Goal: Complete application form: Complete application form

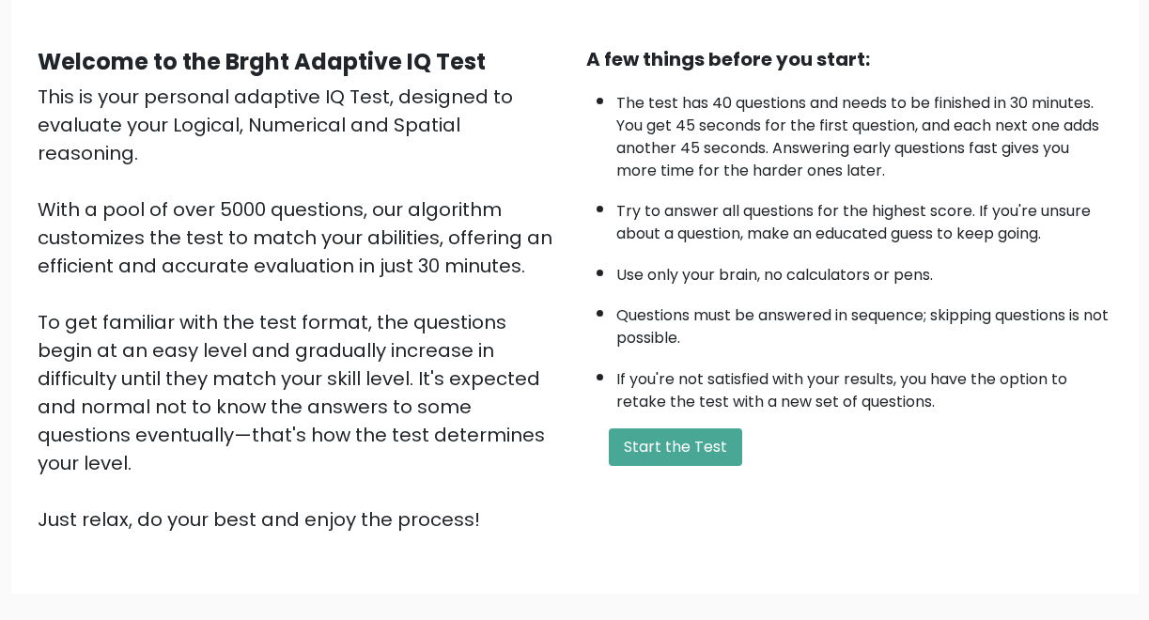
scroll to position [147, 0]
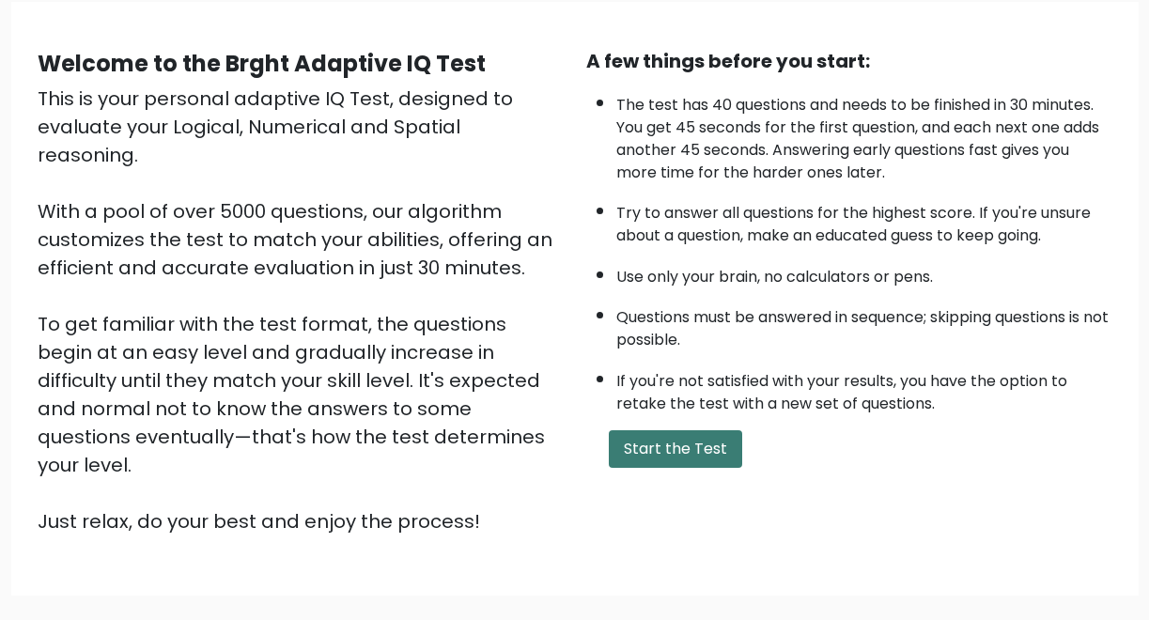
click at [678, 450] on button "Start the Test" at bounding box center [675, 449] width 133 height 38
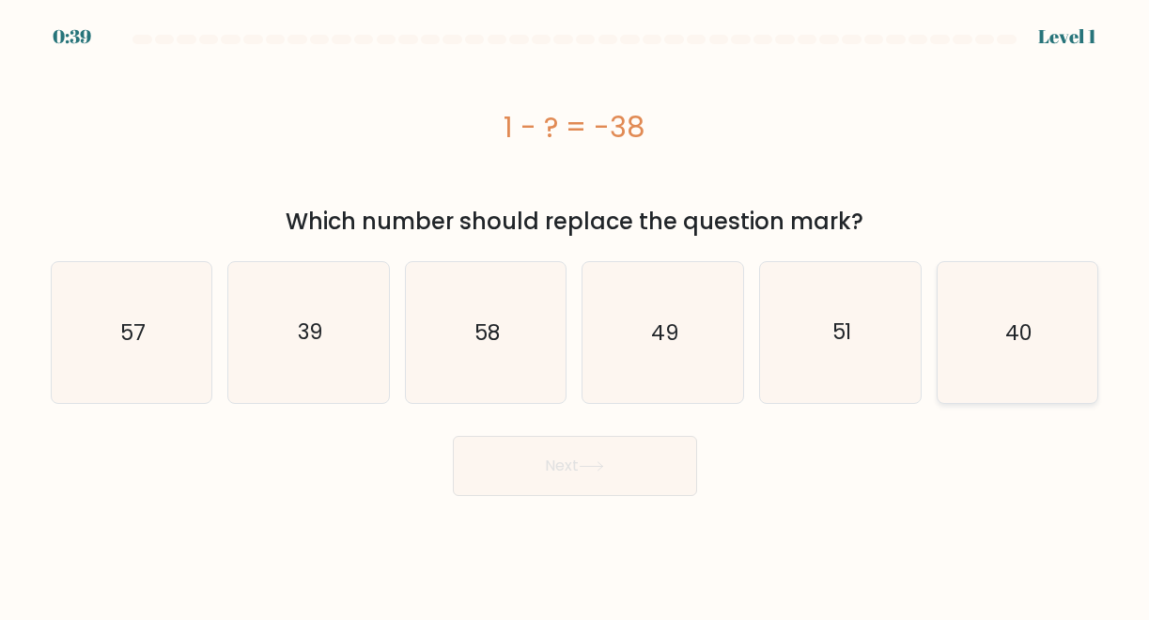
click at [987, 326] on icon "40" at bounding box center [1017, 332] width 141 height 141
click at [576, 315] on input "f. 40" at bounding box center [575, 312] width 1 height 5
radio input "true"
click at [346, 326] on icon "39" at bounding box center [309, 332] width 141 height 141
click at [575, 315] on input "b. 39" at bounding box center [575, 312] width 1 height 5
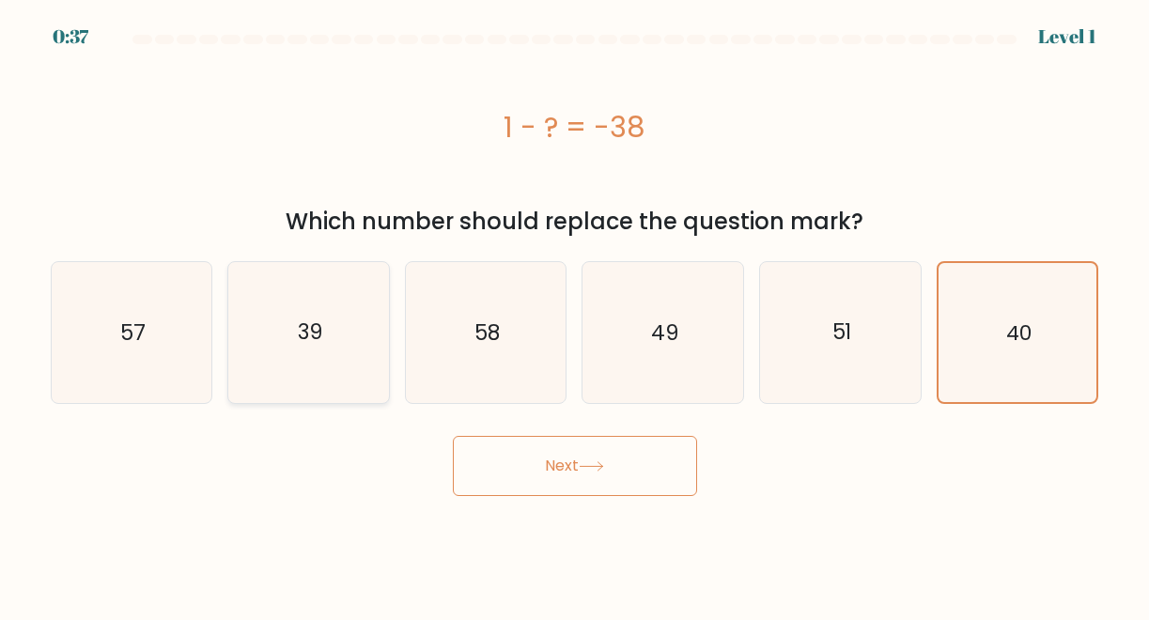
radio input "true"
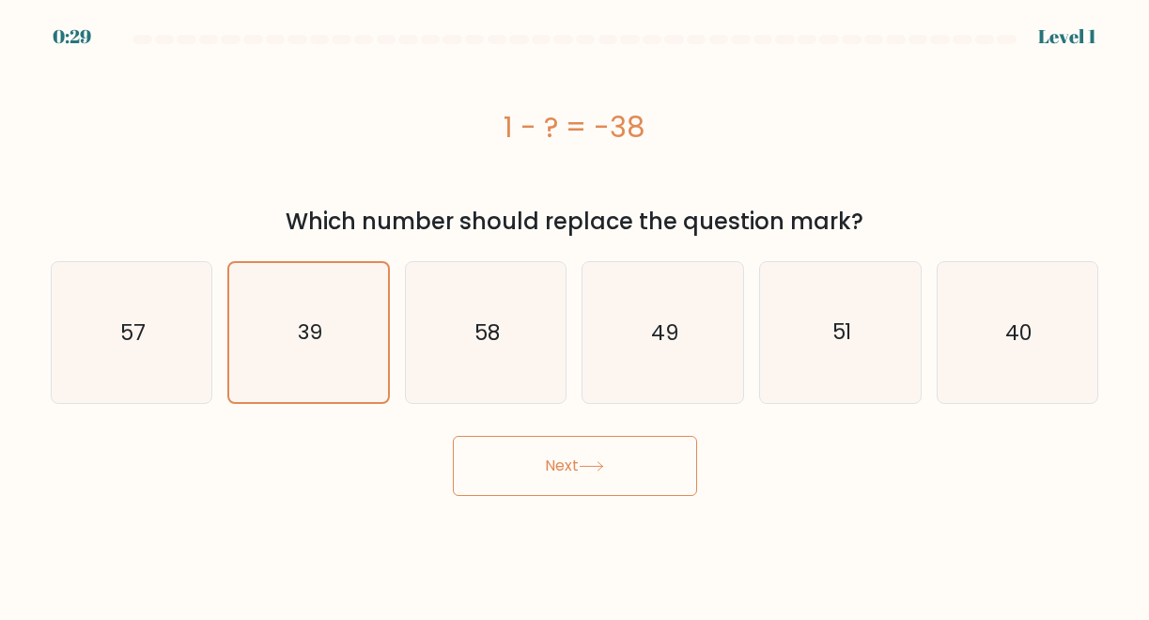
click at [597, 478] on button "Next" at bounding box center [575, 466] width 244 height 60
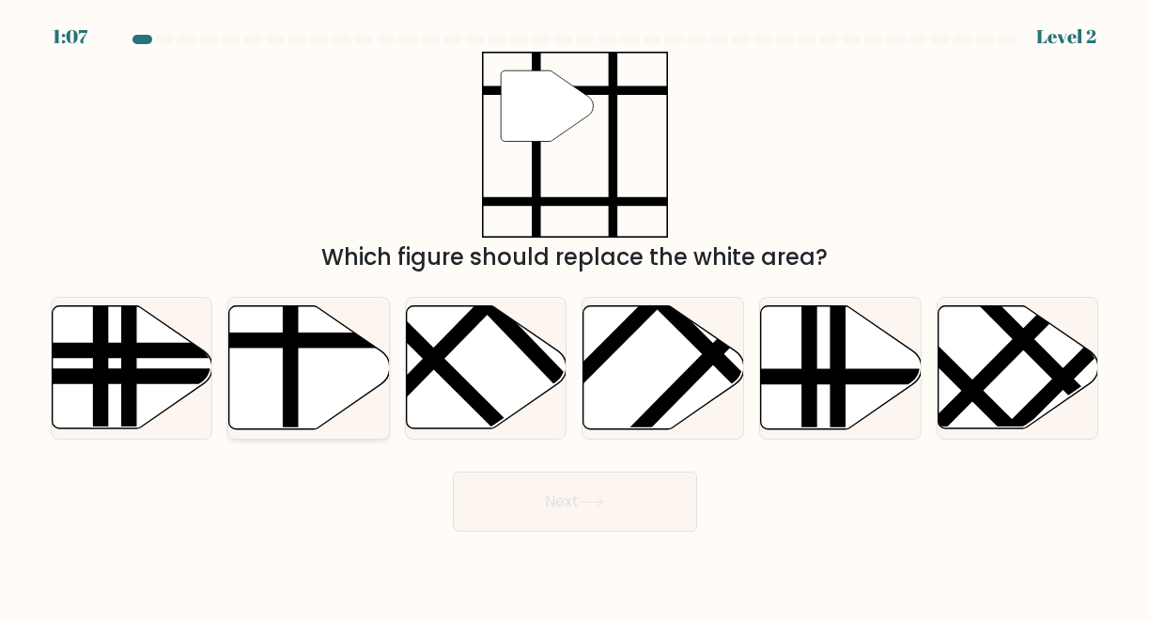
click at [302, 372] on icon at bounding box center [309, 367] width 161 height 123
click at [575, 315] on input "b." at bounding box center [575, 312] width 1 height 5
radio input "true"
click at [629, 520] on button "Next" at bounding box center [575, 502] width 244 height 60
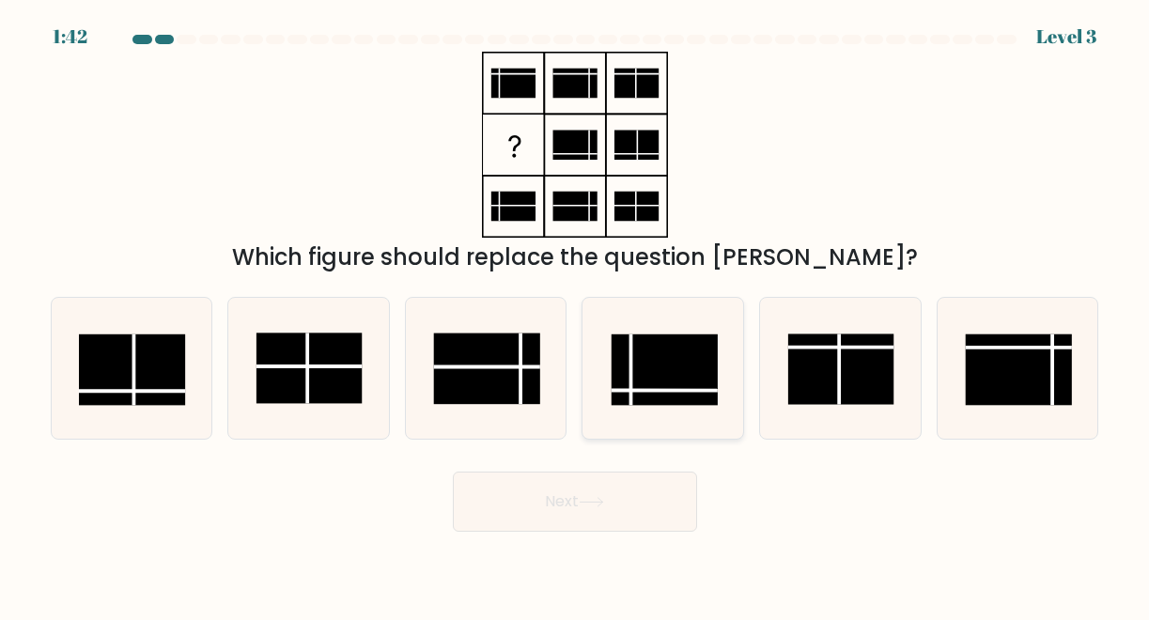
click at [660, 380] on rect at bounding box center [665, 369] width 106 height 70
click at [576, 315] on input "d." at bounding box center [575, 312] width 1 height 5
radio input "true"
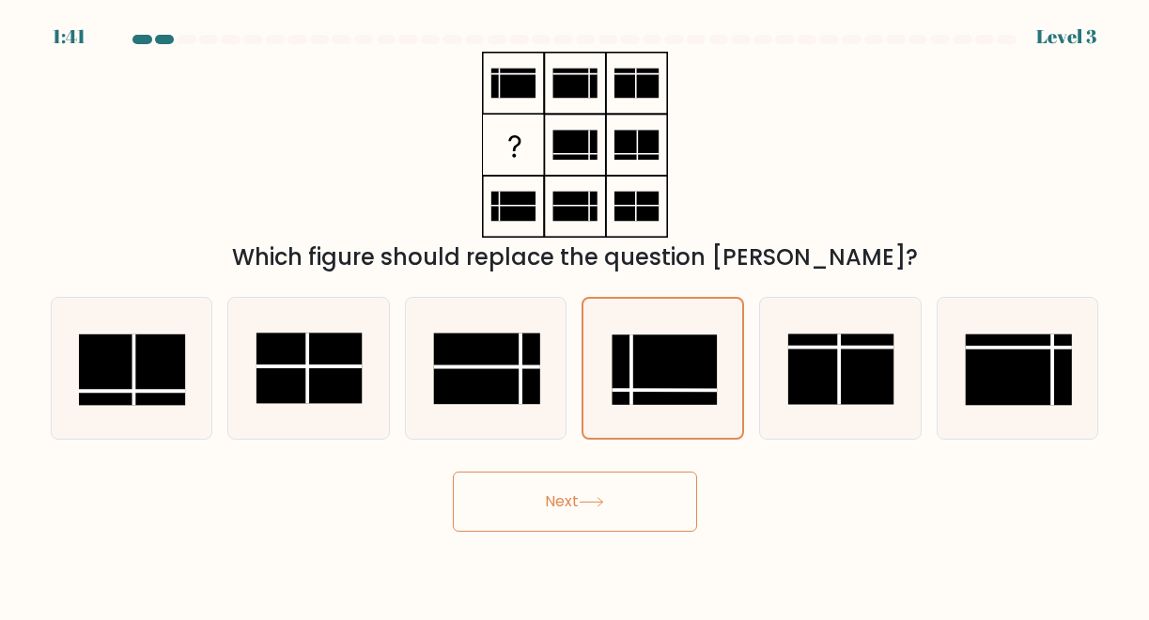
click at [601, 515] on button "Next" at bounding box center [575, 502] width 244 height 60
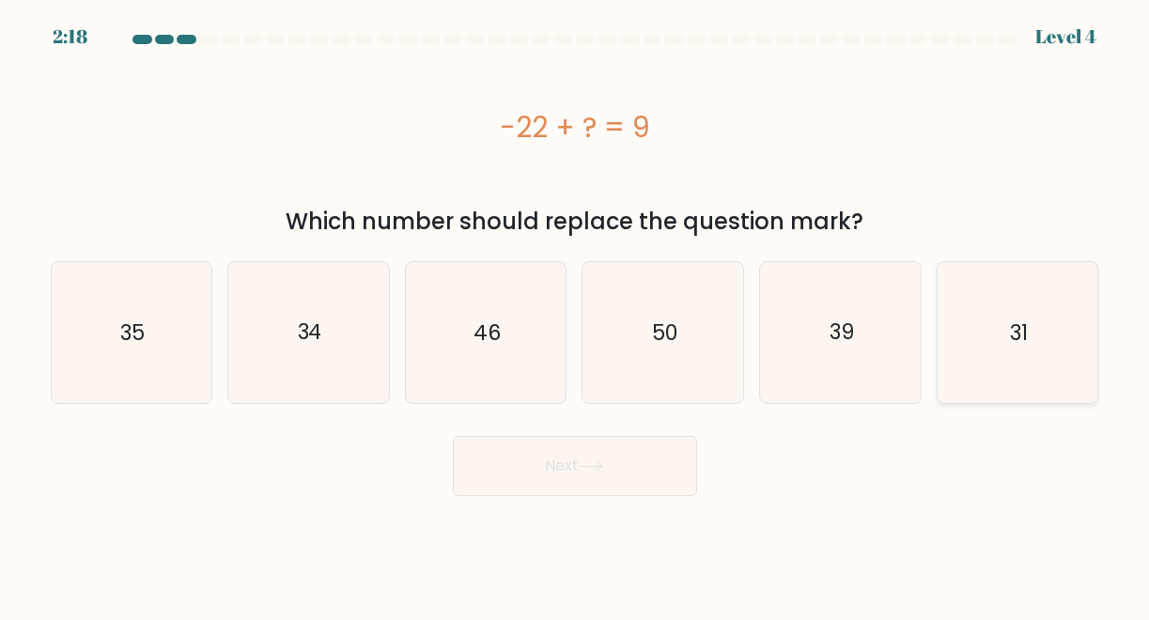
click at [1060, 349] on icon "31" at bounding box center [1017, 332] width 141 height 141
click at [576, 315] on input "f. 31" at bounding box center [575, 312] width 1 height 5
radio input "true"
click at [599, 483] on button "Next" at bounding box center [575, 466] width 244 height 60
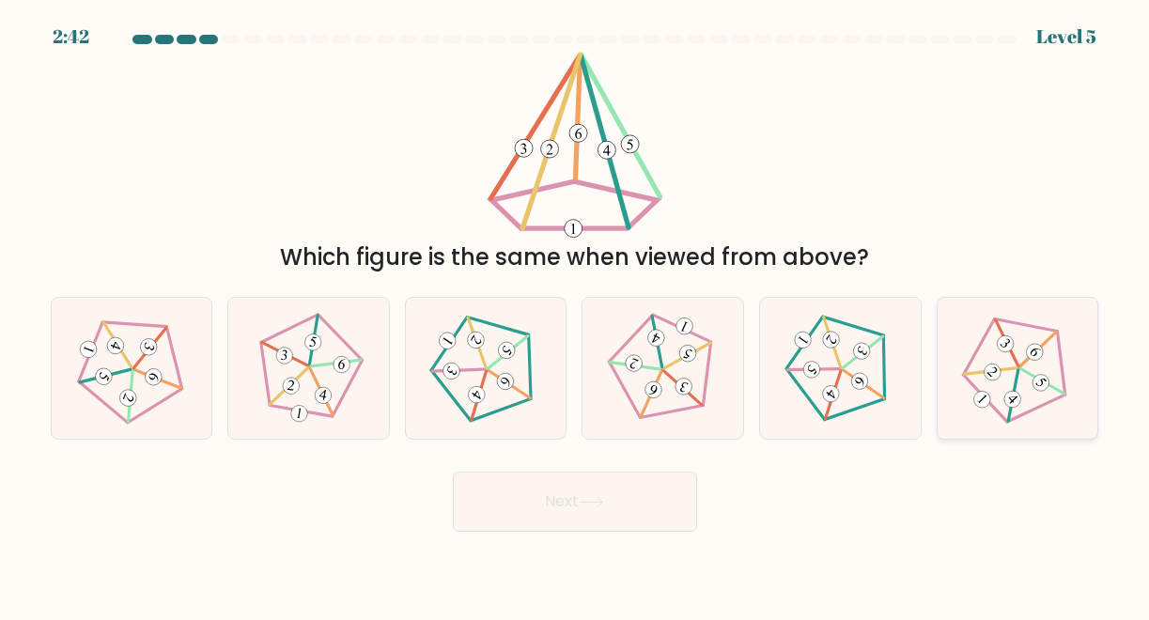
click at [1042, 402] on icon at bounding box center [1017, 368] width 113 height 113
click at [576, 315] on input "f." at bounding box center [575, 312] width 1 height 5
radio input "true"
click at [584, 499] on icon at bounding box center [591, 502] width 25 height 10
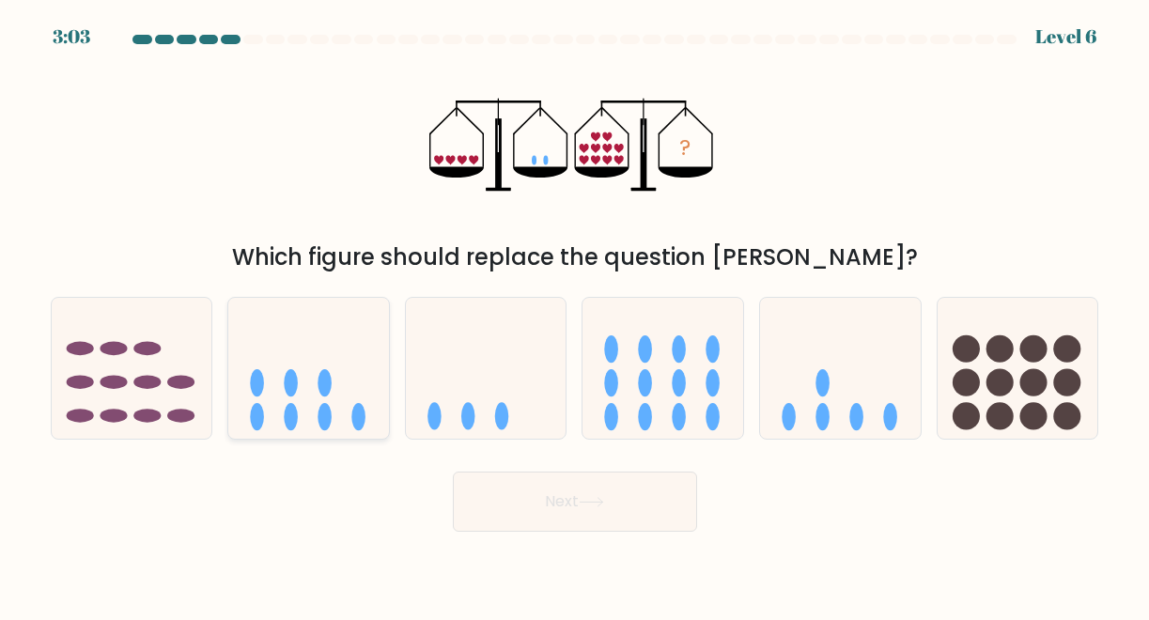
click at [340, 423] on icon at bounding box center [308, 368] width 161 height 132
click at [575, 315] on input "b." at bounding box center [575, 312] width 1 height 5
radio input "true"
click at [827, 416] on ellipse at bounding box center [822, 416] width 14 height 27
click at [576, 315] on input "e." at bounding box center [575, 312] width 1 height 5
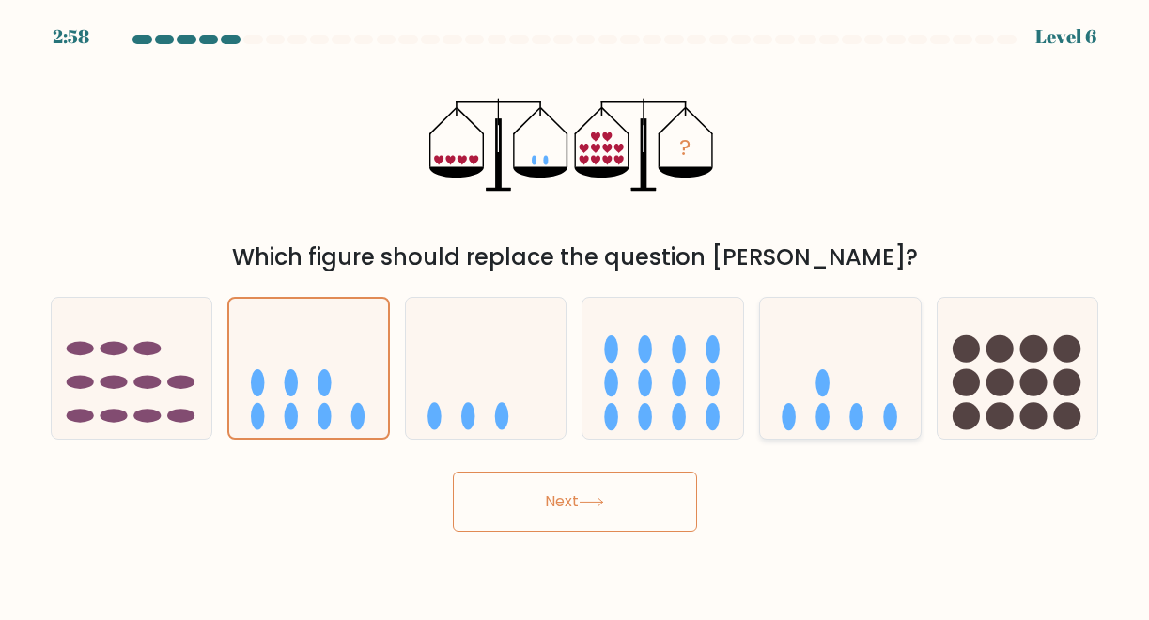
radio input "true"
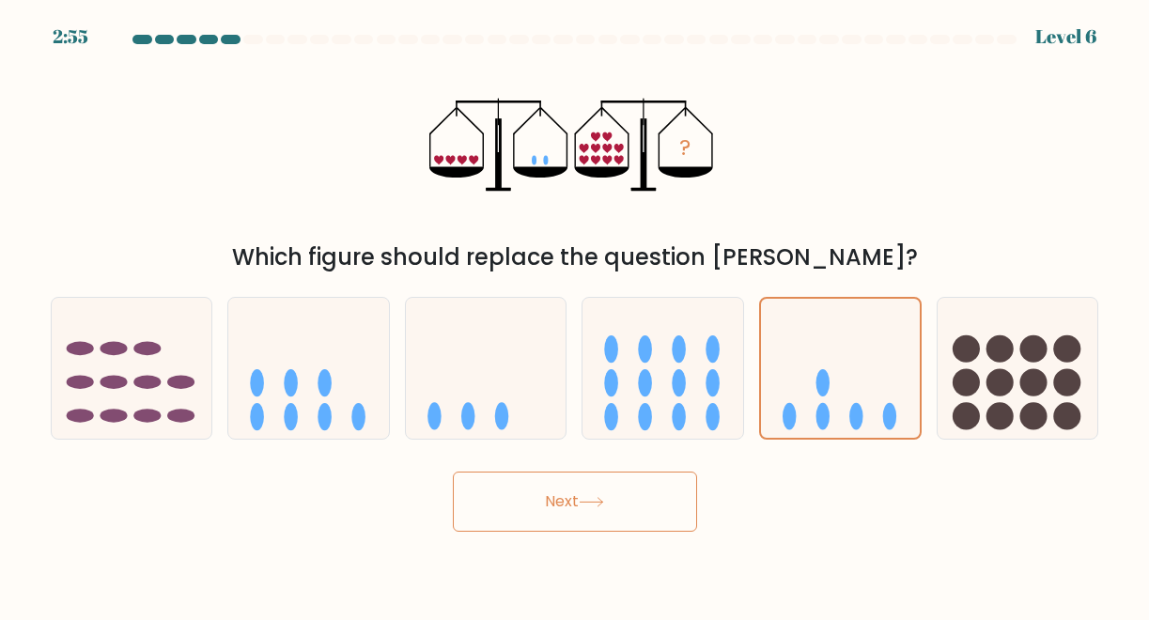
click at [630, 532] on body "2:55 Level 6" at bounding box center [574, 310] width 1149 height 620
click at [628, 506] on button "Next" at bounding box center [575, 502] width 244 height 60
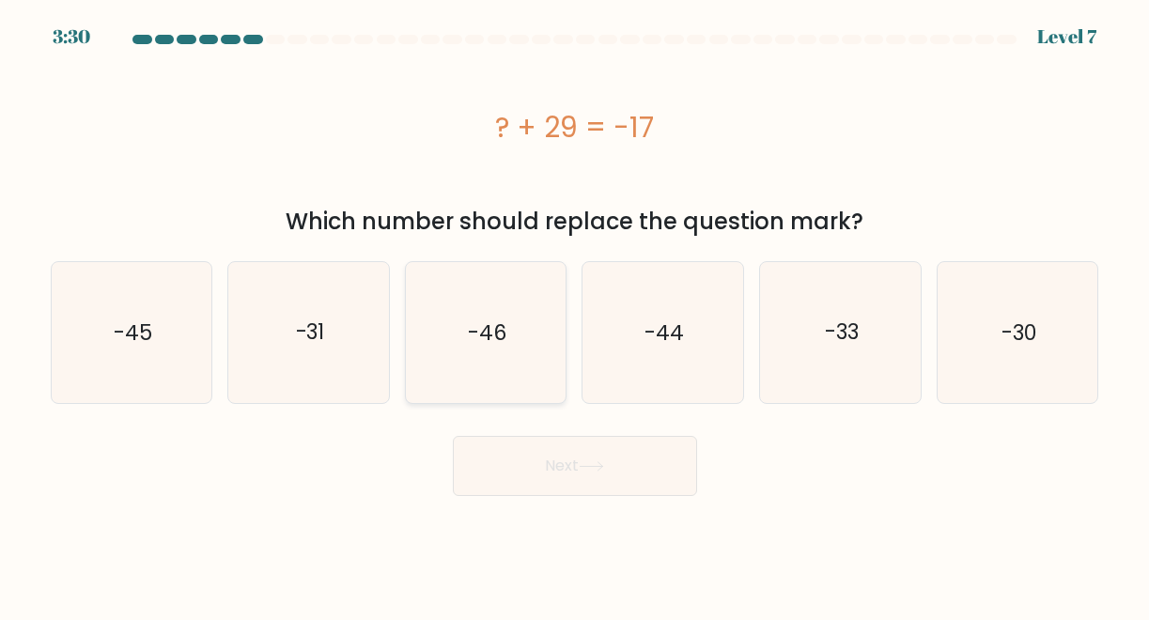
click at [496, 349] on icon "-46" at bounding box center [485, 332] width 141 height 141
click at [575, 315] on input "c. -46" at bounding box center [575, 312] width 1 height 5
radio input "true"
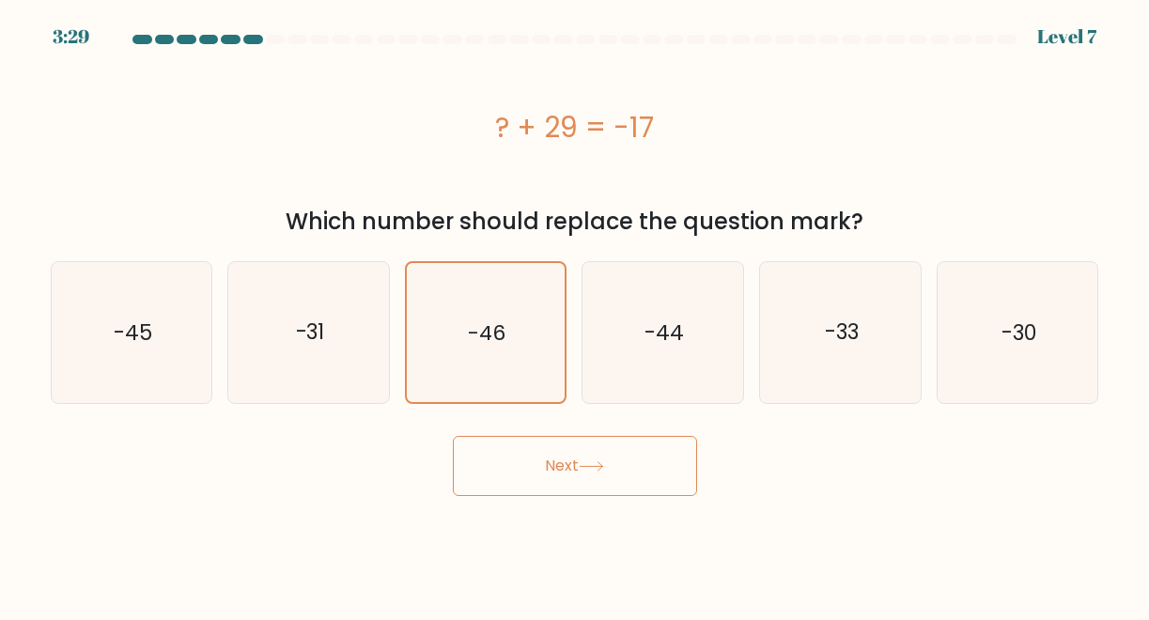
click at [601, 480] on button "Next" at bounding box center [575, 466] width 244 height 60
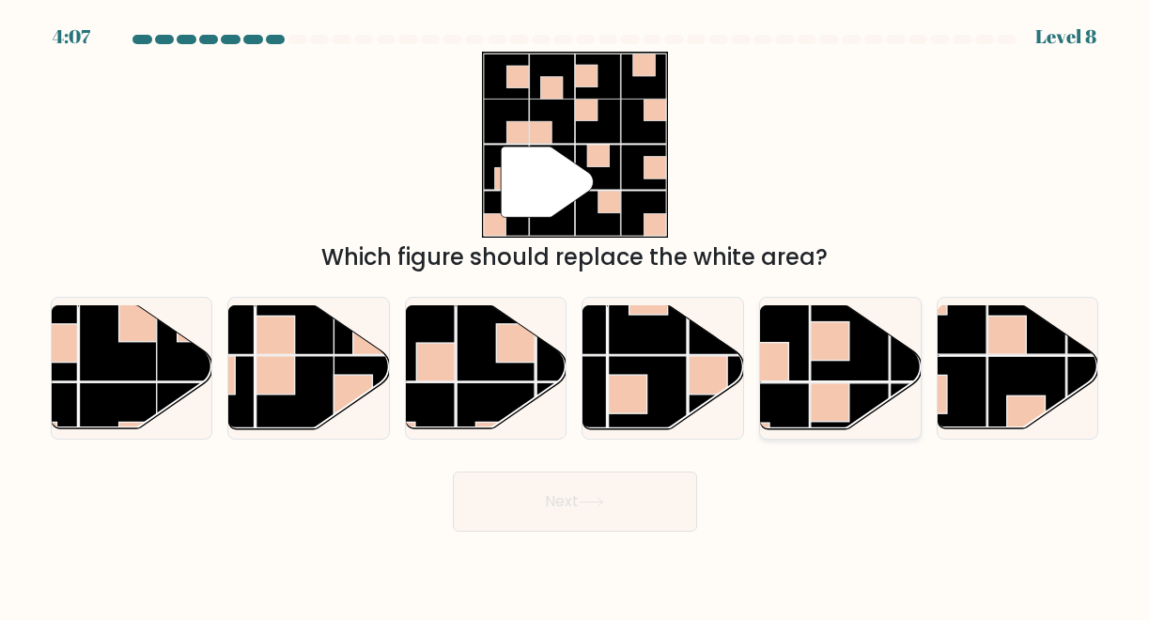
click at [811, 370] on rect at bounding box center [850, 342] width 78 height 78
click at [576, 315] on input "e." at bounding box center [575, 312] width 1 height 5
radio input "true"
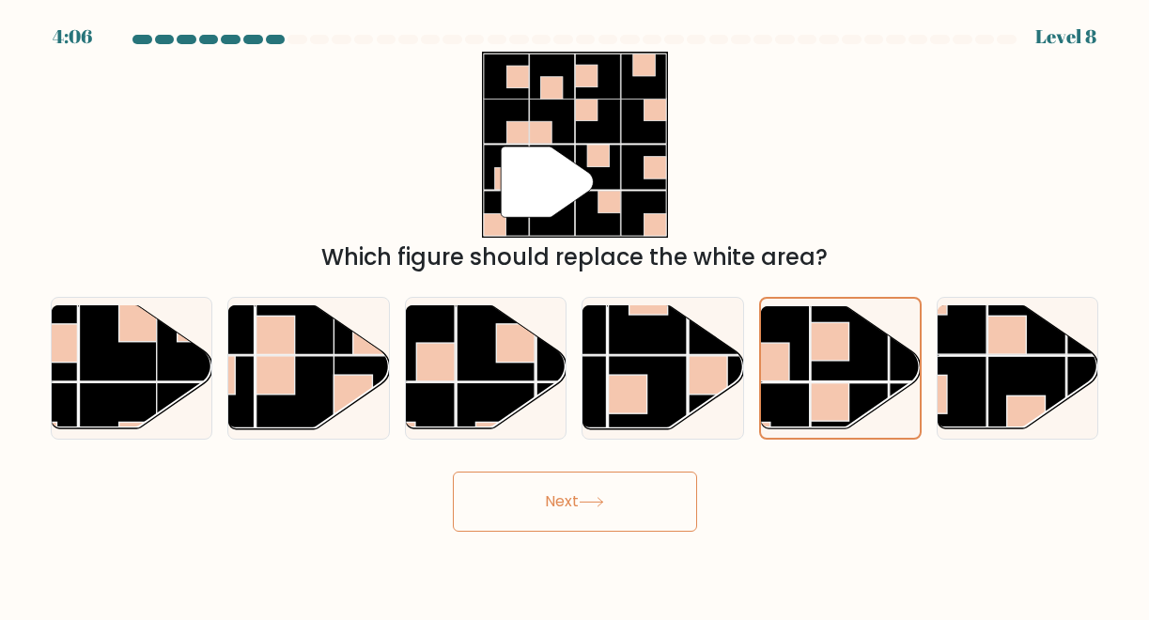
click at [567, 499] on button "Next" at bounding box center [575, 502] width 244 height 60
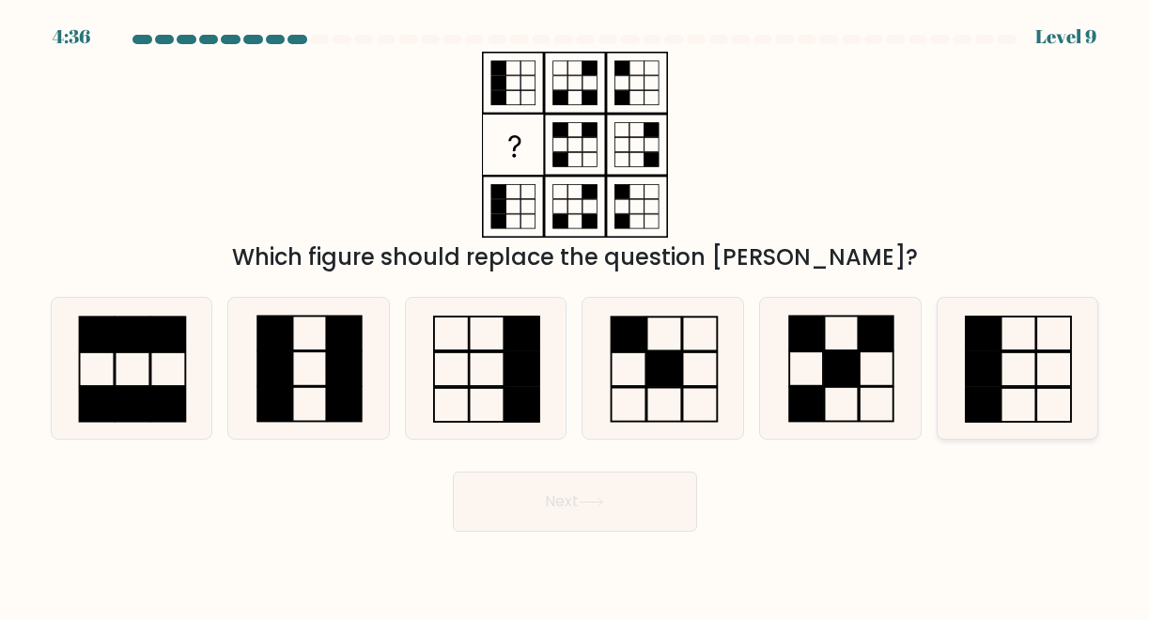
click at [1006, 362] on icon at bounding box center [1017, 368] width 141 height 141
click at [576, 315] on input "f." at bounding box center [575, 312] width 1 height 5
radio input "true"
click at [550, 488] on button "Next" at bounding box center [575, 502] width 244 height 60
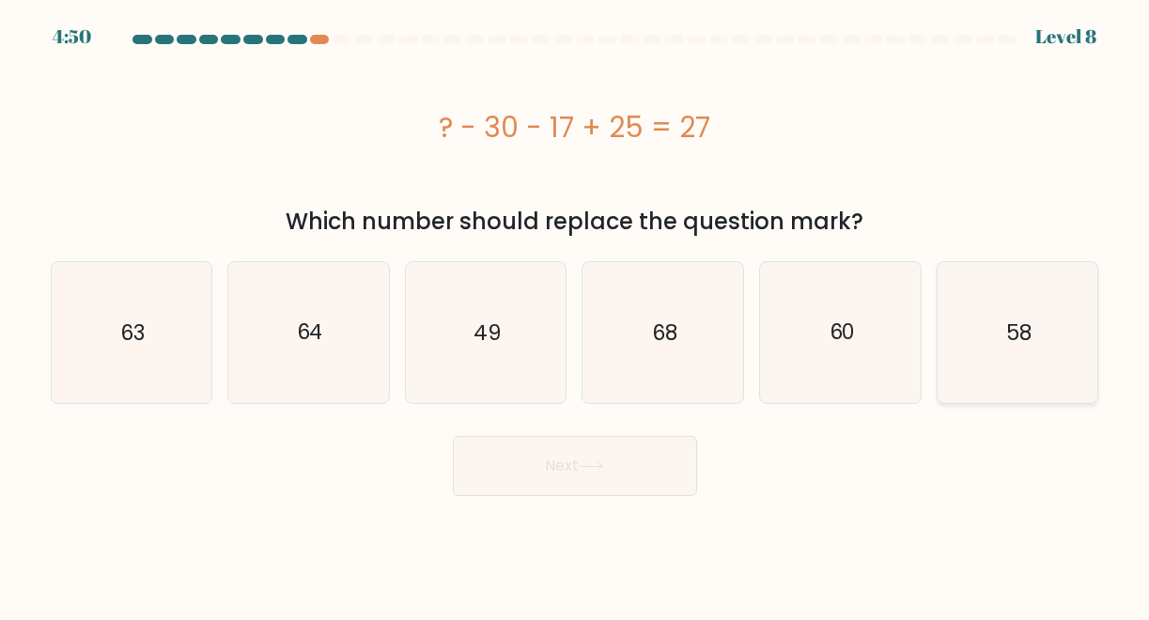
click at [1033, 335] on icon "58" at bounding box center [1017, 332] width 141 height 141
click at [576, 315] on input "f. 58" at bounding box center [575, 312] width 1 height 5
radio input "true"
click at [163, 342] on icon "63" at bounding box center [131, 332] width 141 height 141
click at [575, 315] on input "a. 63" at bounding box center [575, 312] width 1 height 5
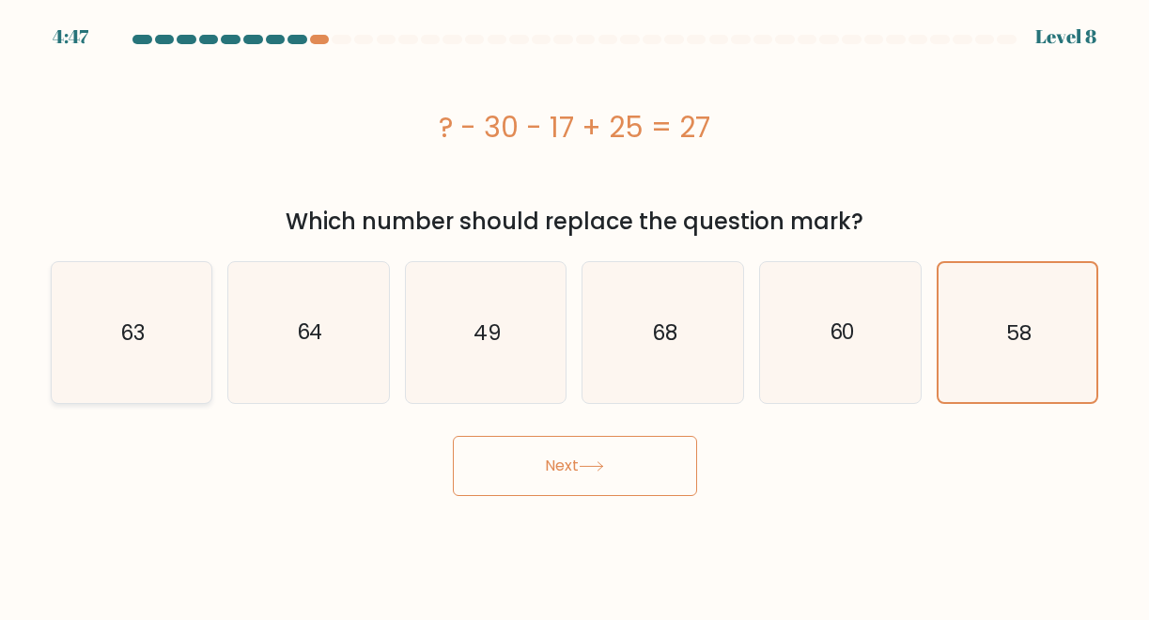
radio input "true"
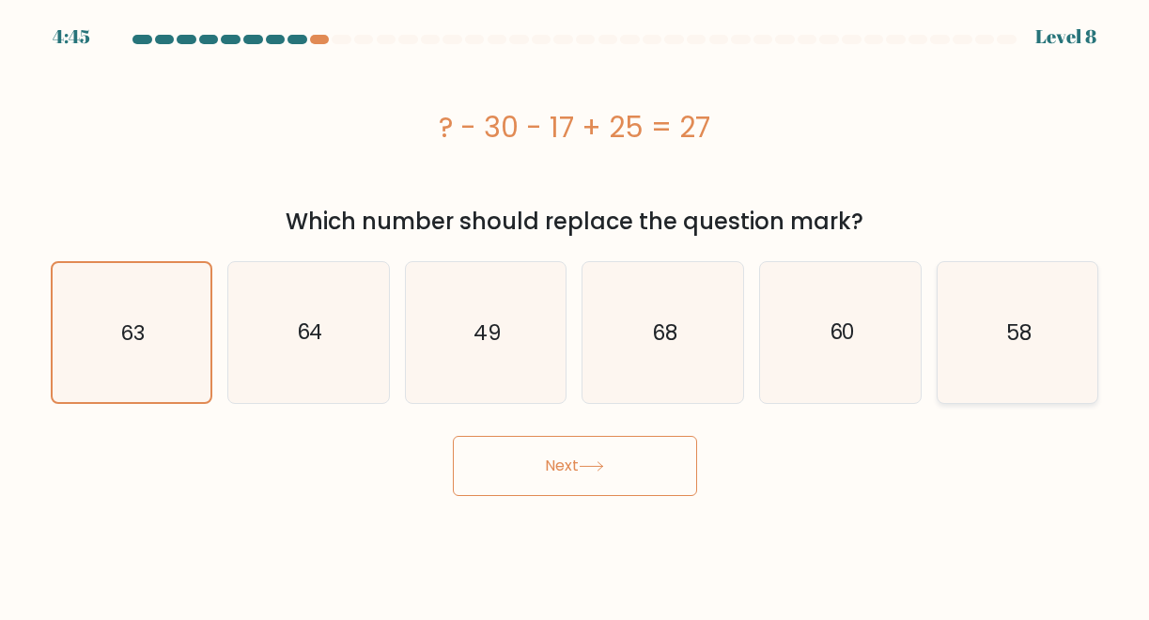
click at [1033, 330] on icon "58" at bounding box center [1017, 332] width 141 height 141
click at [576, 315] on input "f. 58" at bounding box center [575, 312] width 1 height 5
radio input "true"
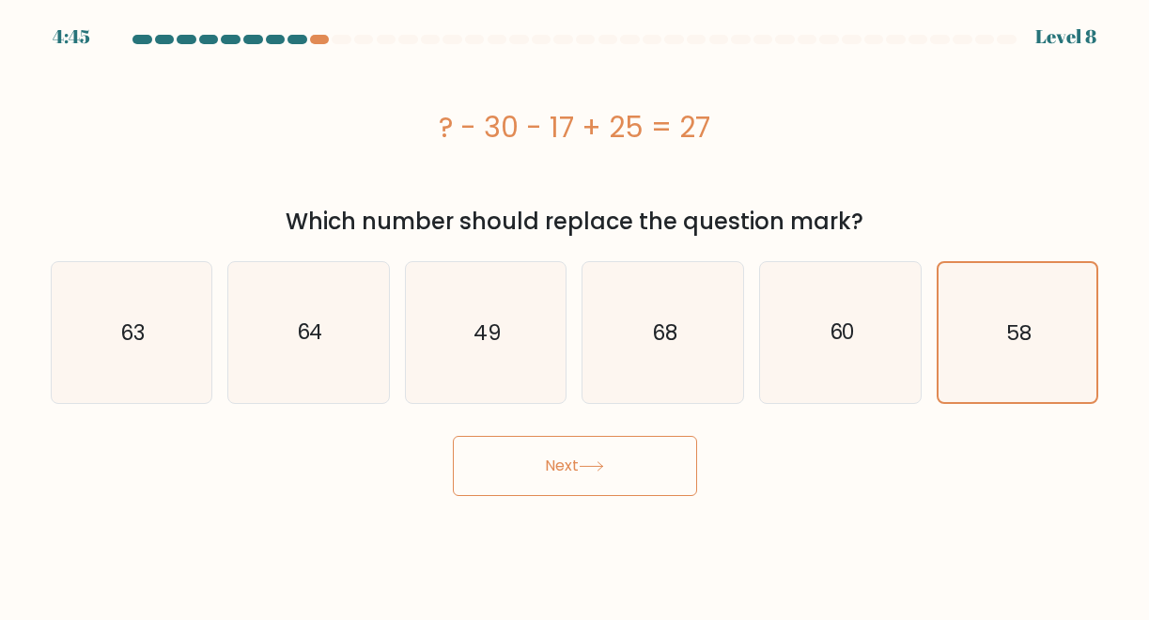
click at [641, 468] on button "Next" at bounding box center [575, 466] width 244 height 60
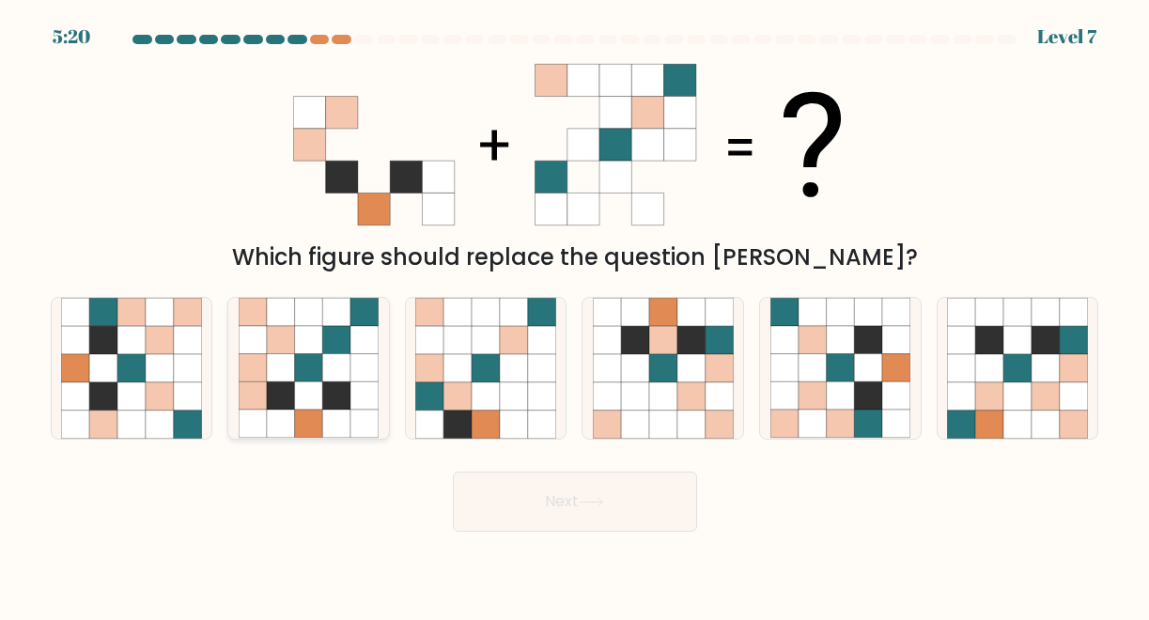
click at [298, 315] on icon at bounding box center [309, 312] width 28 height 28
click at [575, 315] on input "b." at bounding box center [575, 312] width 1 height 5
radio input "true"
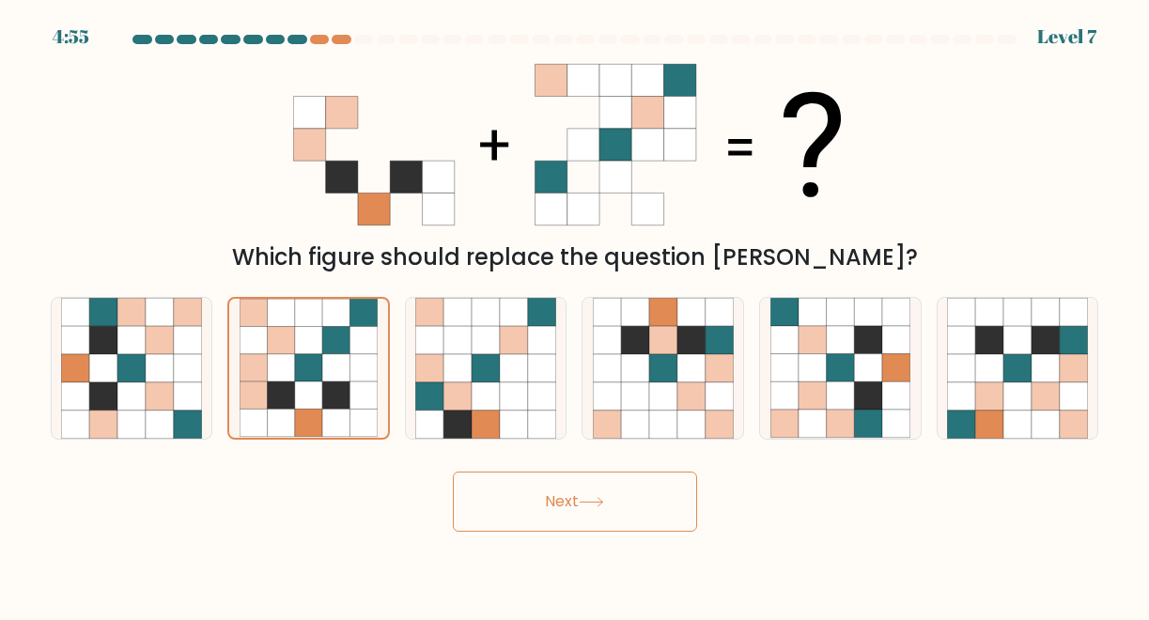
click at [650, 503] on button "Next" at bounding box center [575, 502] width 244 height 60
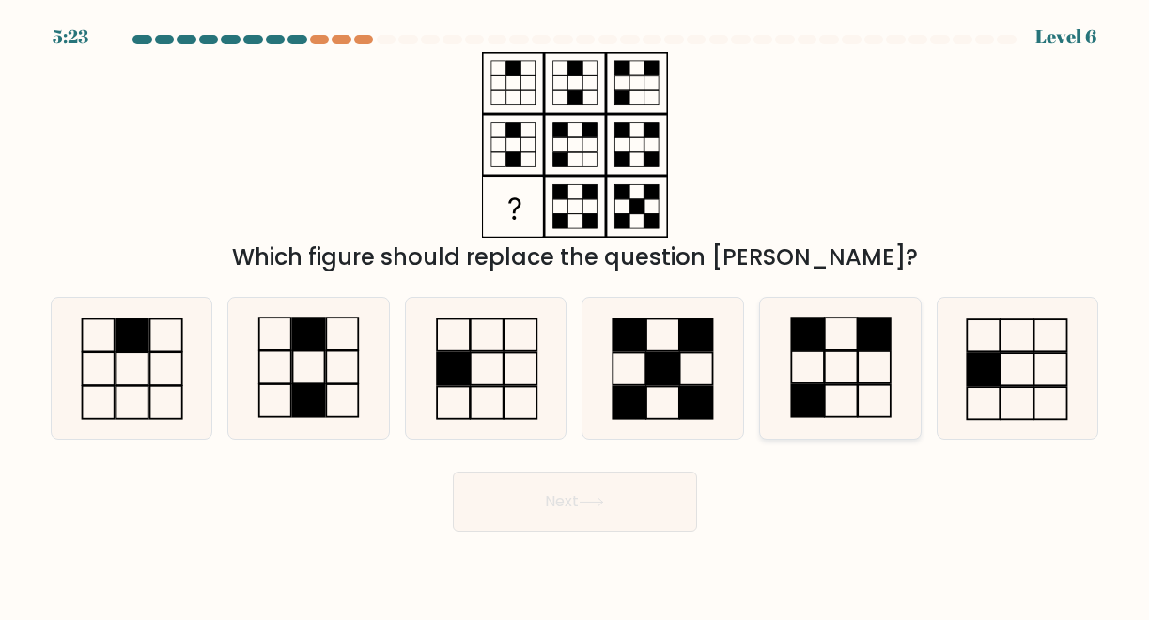
click at [832, 379] on icon at bounding box center [840, 368] width 141 height 141
click at [576, 315] on input "e." at bounding box center [575, 312] width 1 height 5
radio input "true"
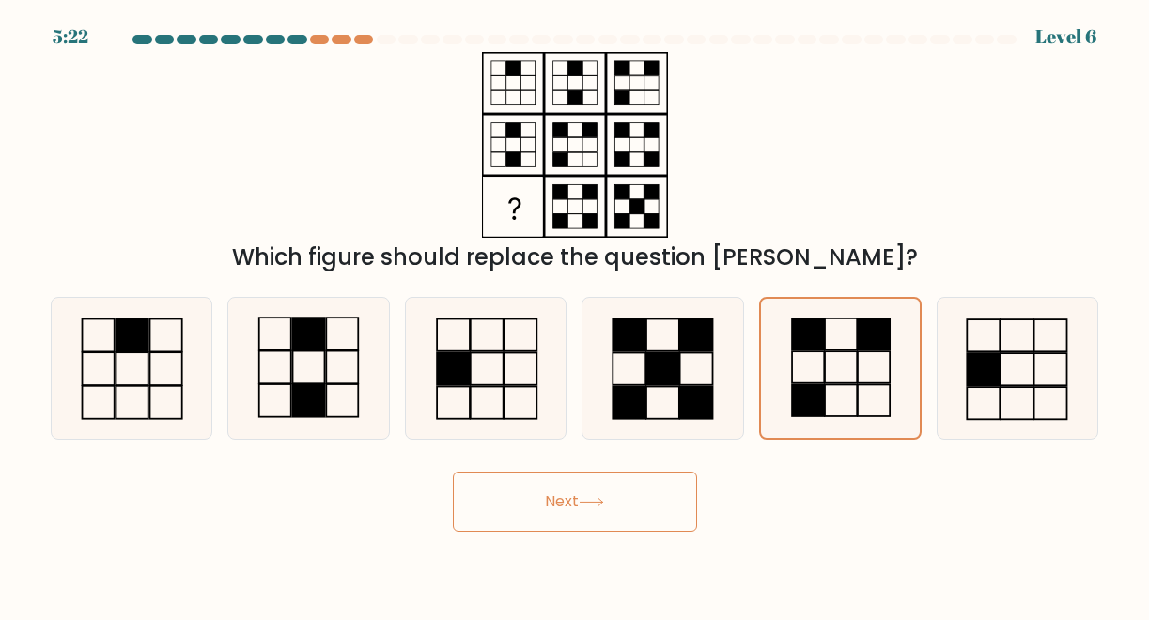
click at [651, 504] on button "Next" at bounding box center [575, 502] width 244 height 60
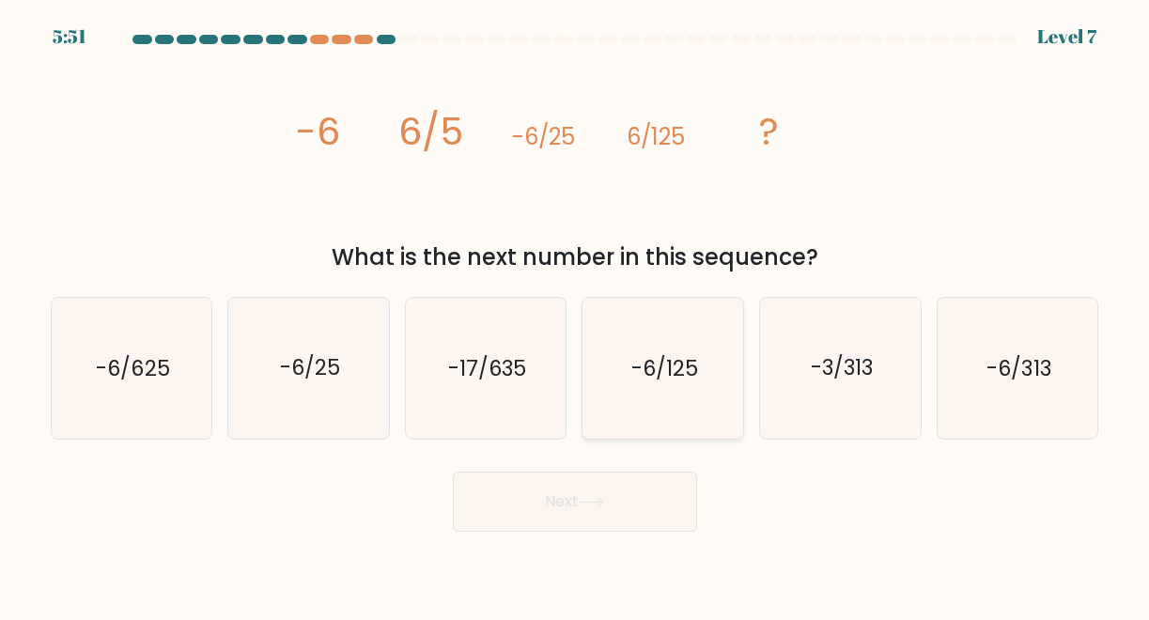
click at [686, 332] on icon "-6/125" at bounding box center [663, 368] width 141 height 141
click at [576, 315] on input "d. -6/125" at bounding box center [575, 312] width 1 height 5
radio input "true"
click at [597, 510] on button "Next" at bounding box center [575, 502] width 244 height 60
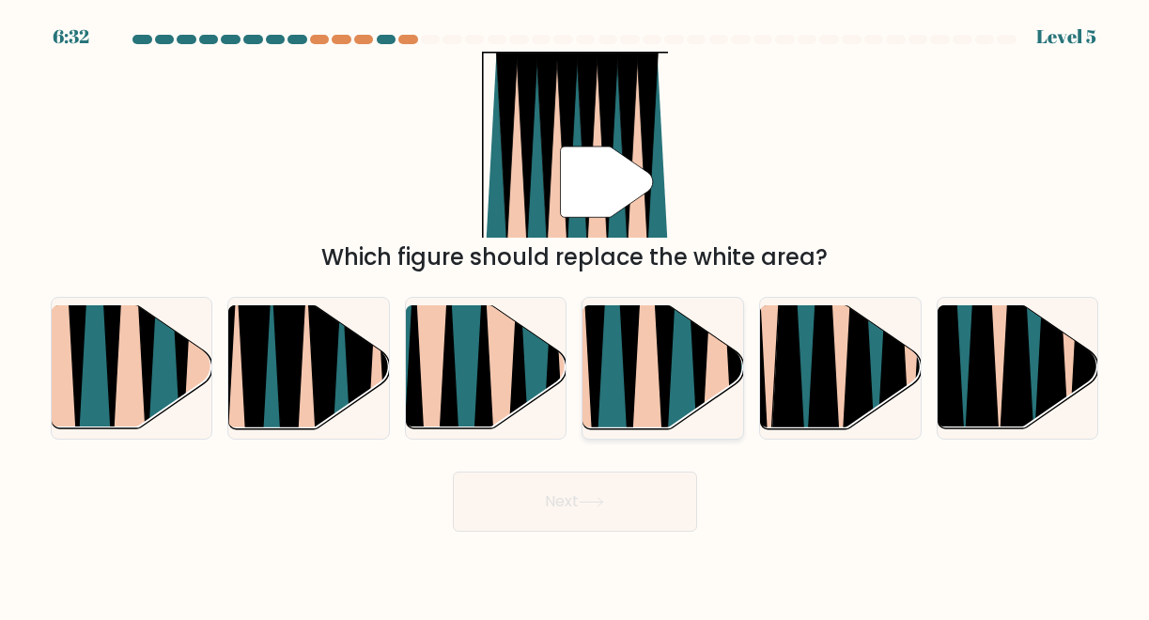
click at [596, 395] on icon at bounding box center [595, 304] width 37 height 321
click at [576, 315] on input "d." at bounding box center [575, 312] width 1 height 5
radio input "true"
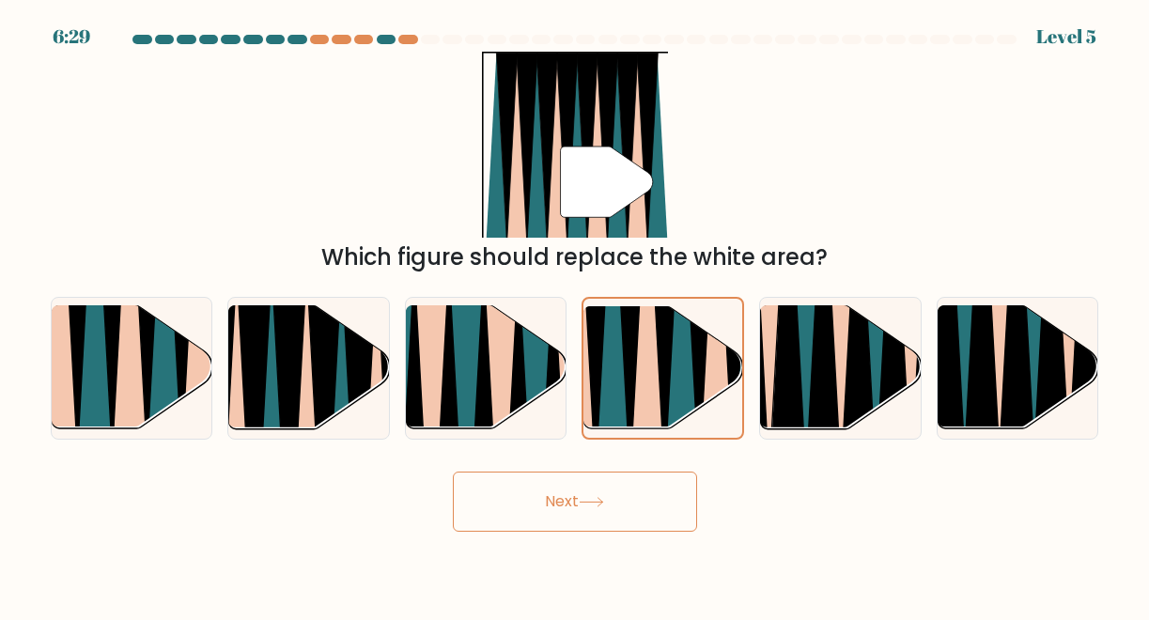
click at [577, 508] on button "Next" at bounding box center [575, 502] width 244 height 60
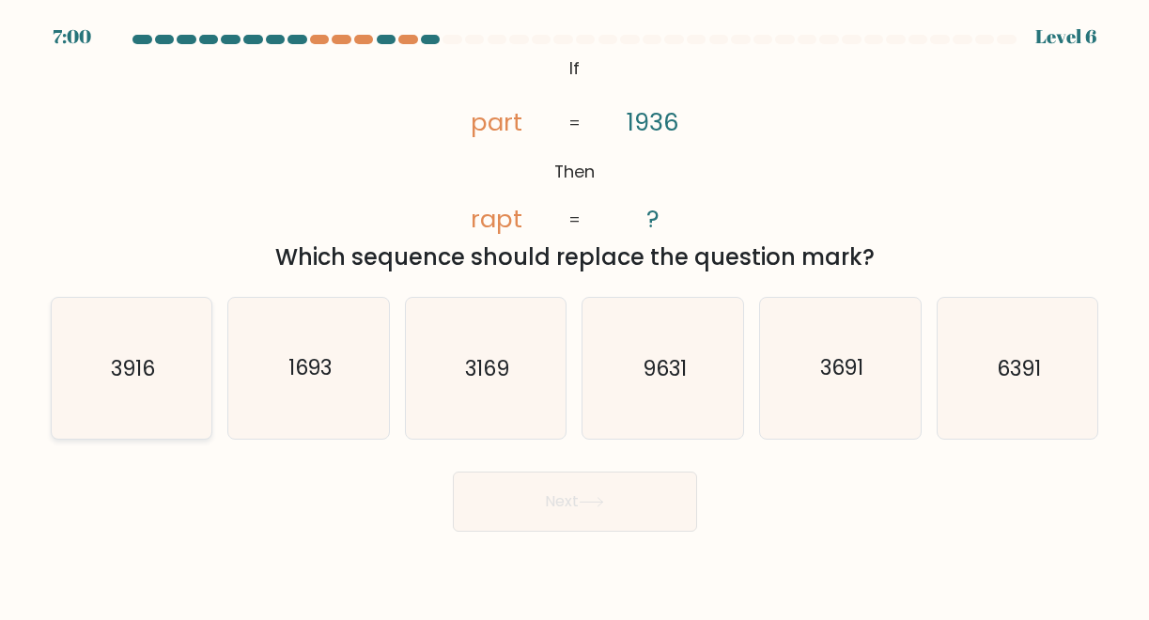
click at [76, 363] on icon "3916" at bounding box center [131, 368] width 141 height 141
click at [575, 315] on input "a. 3916" at bounding box center [575, 312] width 1 height 5
radio input "true"
click at [520, 509] on button "Next" at bounding box center [575, 502] width 244 height 60
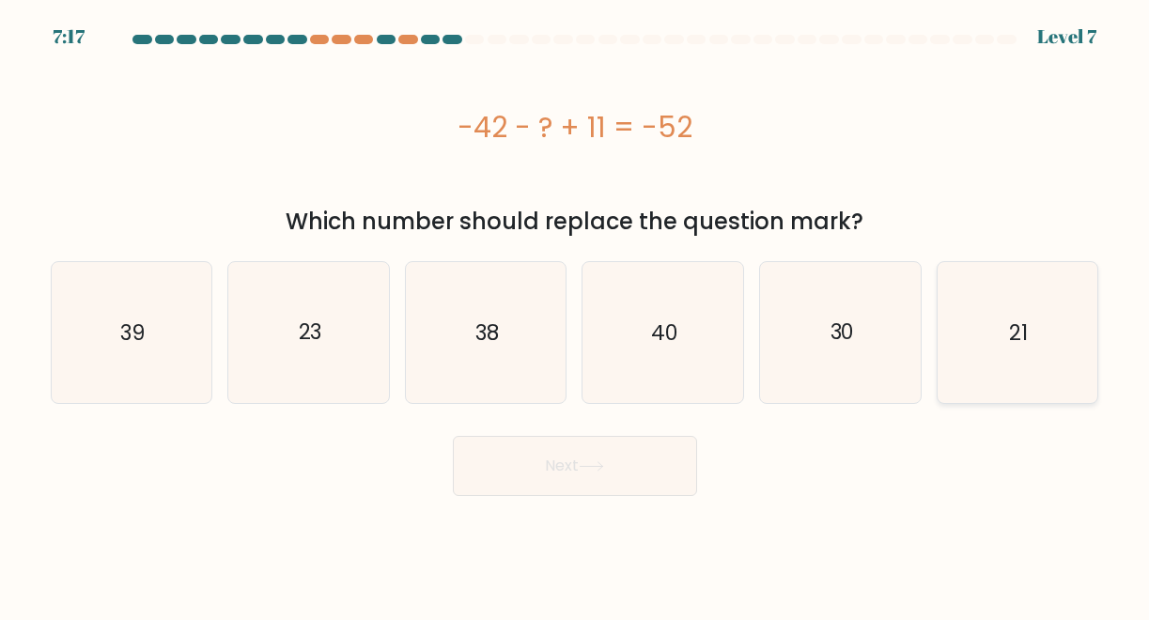
click at [1049, 376] on icon "21" at bounding box center [1017, 332] width 141 height 141
click at [576, 315] on input "f. 21" at bounding box center [575, 312] width 1 height 5
radio input "true"
click at [637, 457] on button "Next" at bounding box center [575, 466] width 244 height 60
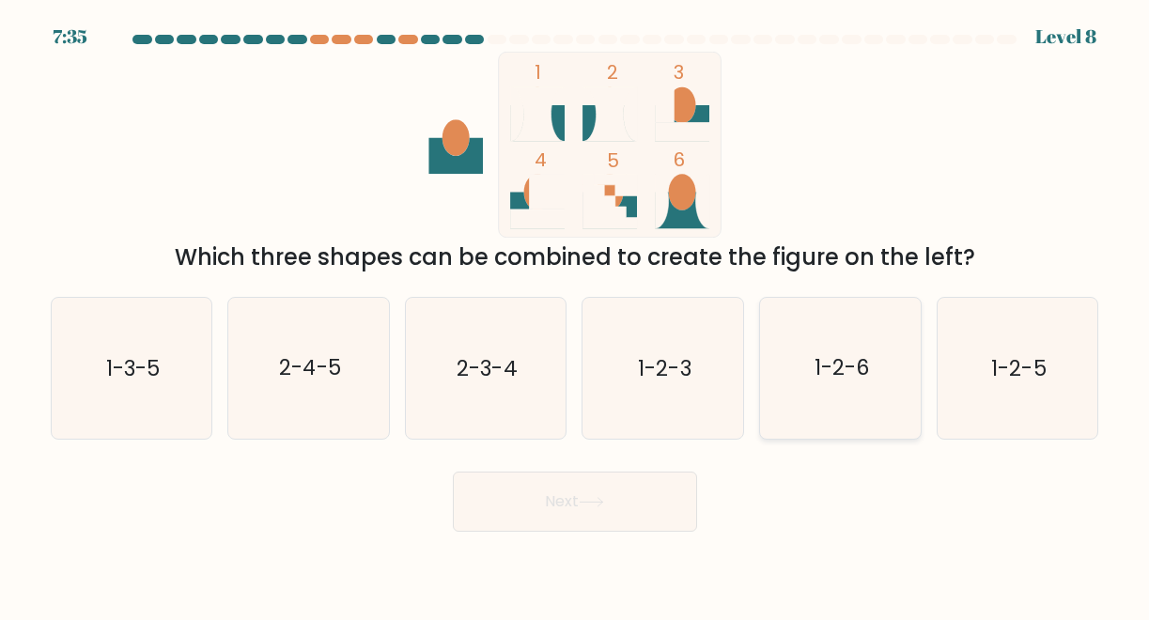
click at [794, 366] on icon "1-2-6" at bounding box center [840, 368] width 141 height 141
click at [576, 315] on input "e. 1-2-6" at bounding box center [575, 312] width 1 height 5
radio input "true"
click at [619, 515] on button "Next" at bounding box center [575, 502] width 244 height 60
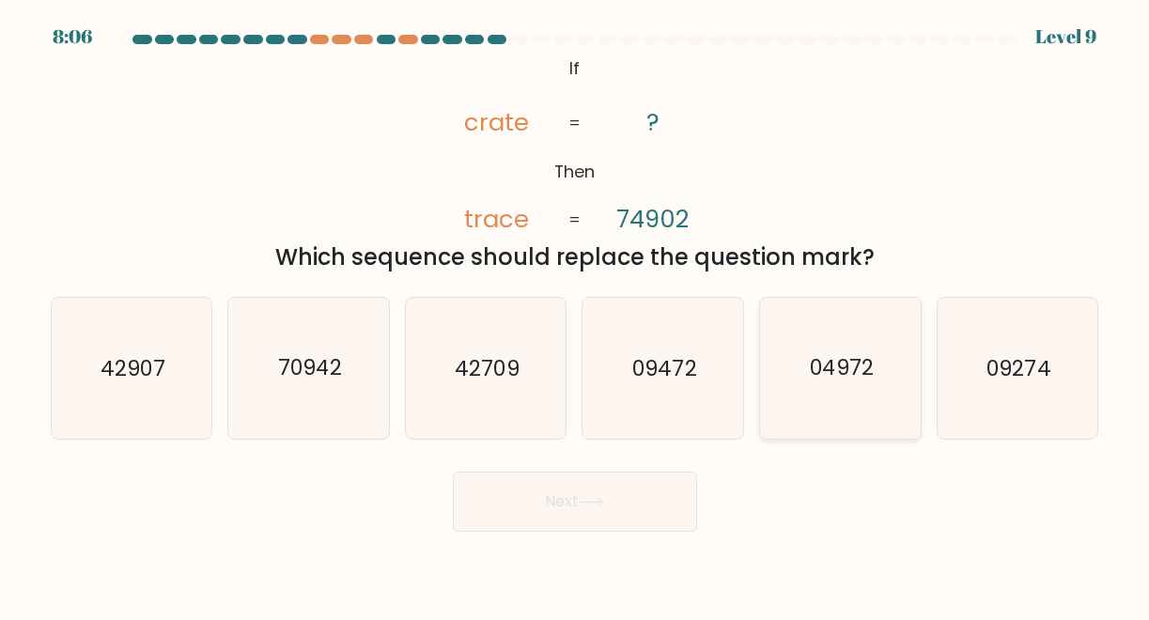
click at [861, 388] on icon "04972" at bounding box center [840, 368] width 141 height 141
click at [576, 315] on input "e. 04972" at bounding box center [575, 312] width 1 height 5
radio input "true"
click at [630, 499] on button "Next" at bounding box center [575, 502] width 244 height 60
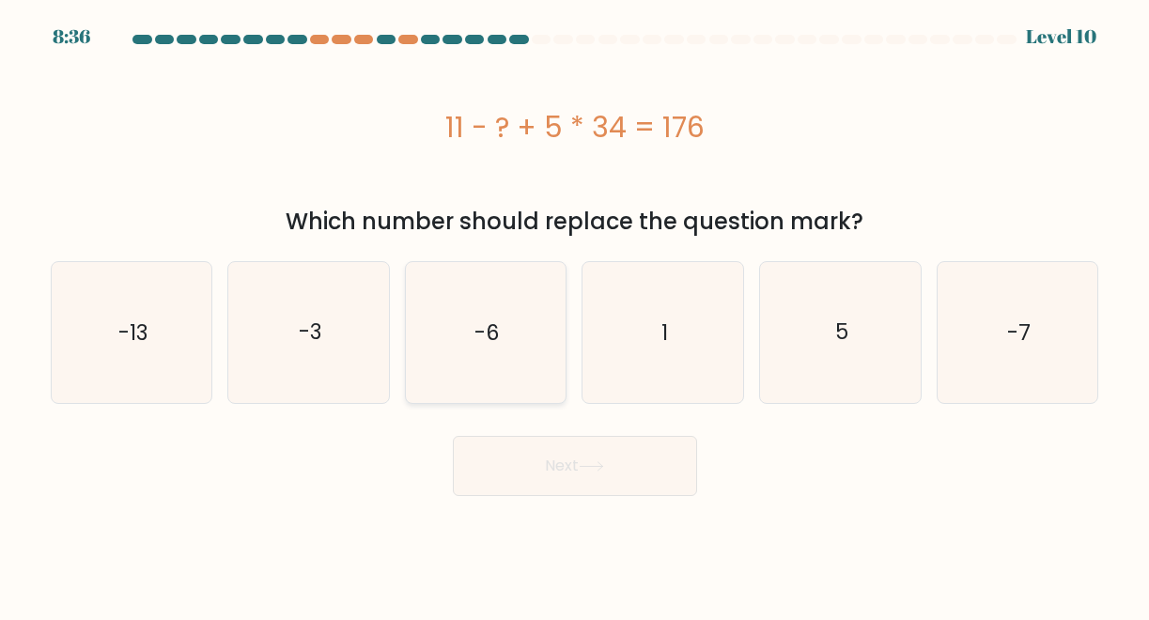
click at [499, 352] on icon "-6" at bounding box center [485, 332] width 141 height 141
click at [575, 315] on input "c. -6" at bounding box center [575, 312] width 1 height 5
radio input "true"
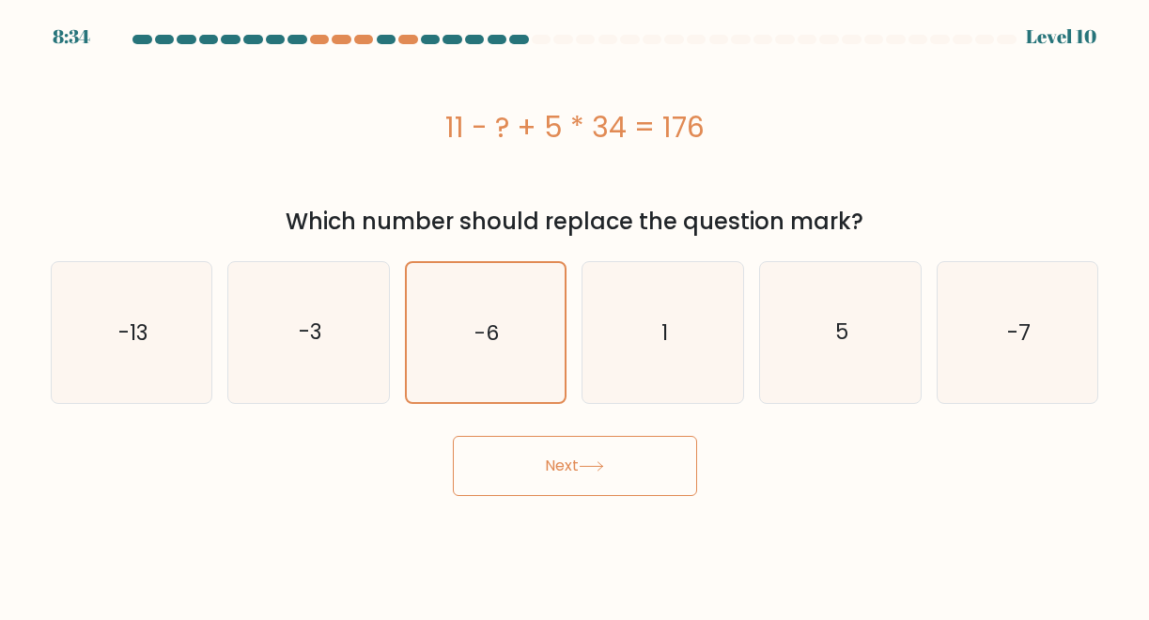
click at [603, 440] on button "Next" at bounding box center [575, 466] width 244 height 60
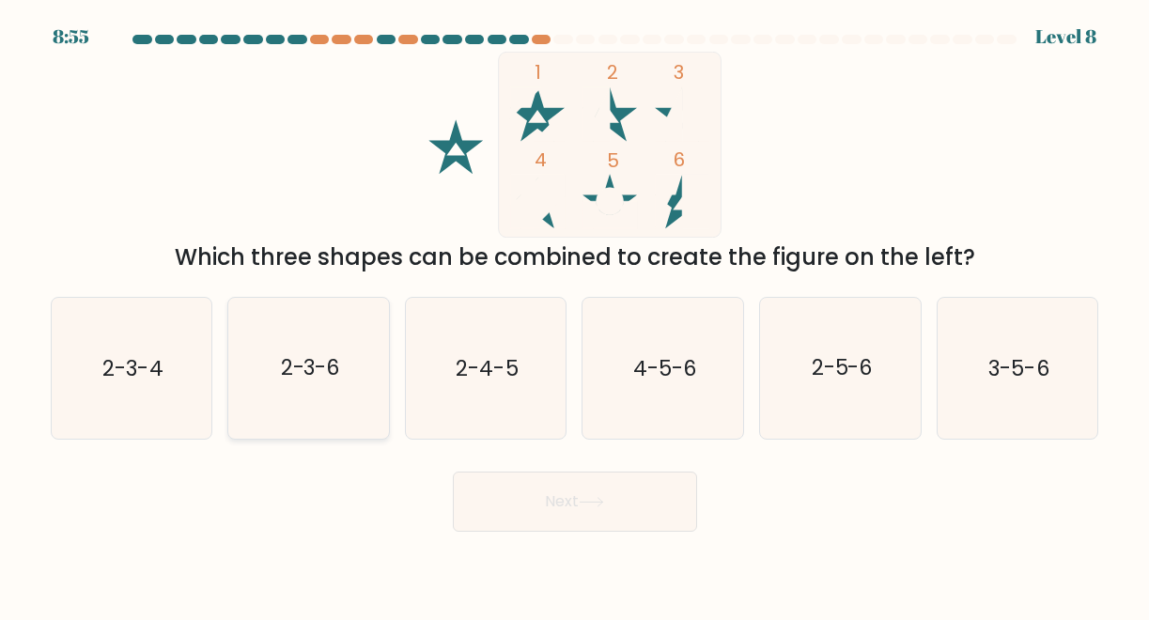
click at [331, 364] on text "2-3-6" at bounding box center [309, 368] width 59 height 29
click at [575, 315] on input "b. 2-3-6" at bounding box center [575, 312] width 1 height 5
radio input "true"
click at [544, 493] on button "Next" at bounding box center [575, 502] width 244 height 60
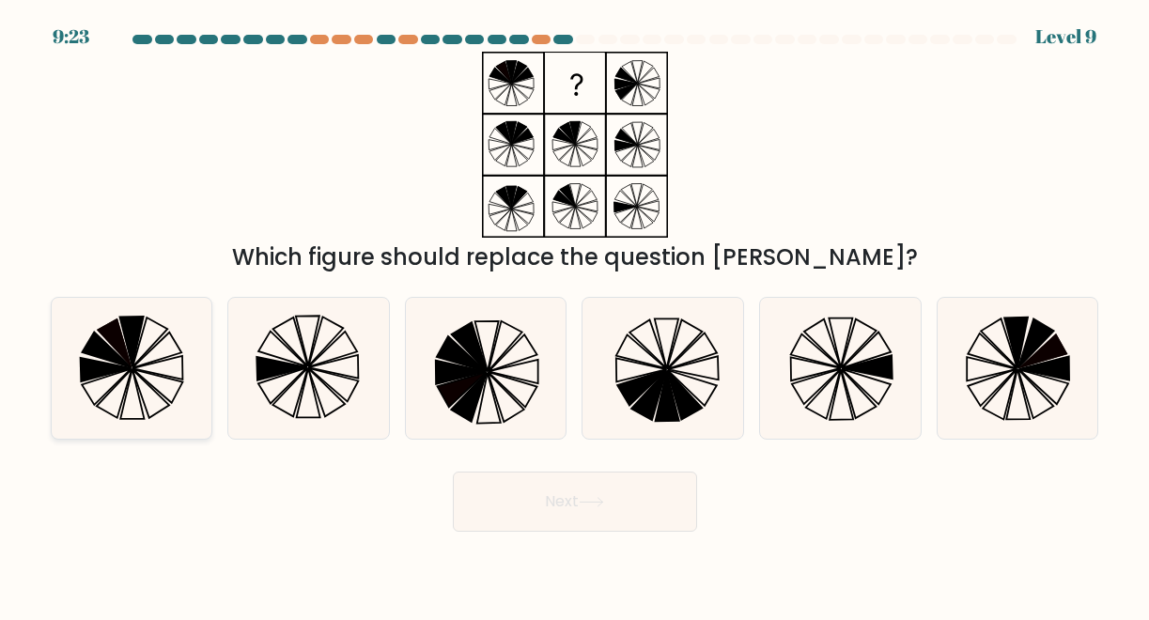
click at [122, 367] on icon at bounding box center [106, 369] width 51 height 23
click at [575, 315] on input "a." at bounding box center [575, 312] width 1 height 5
radio input "true"
click at [517, 498] on button "Next" at bounding box center [575, 502] width 244 height 60
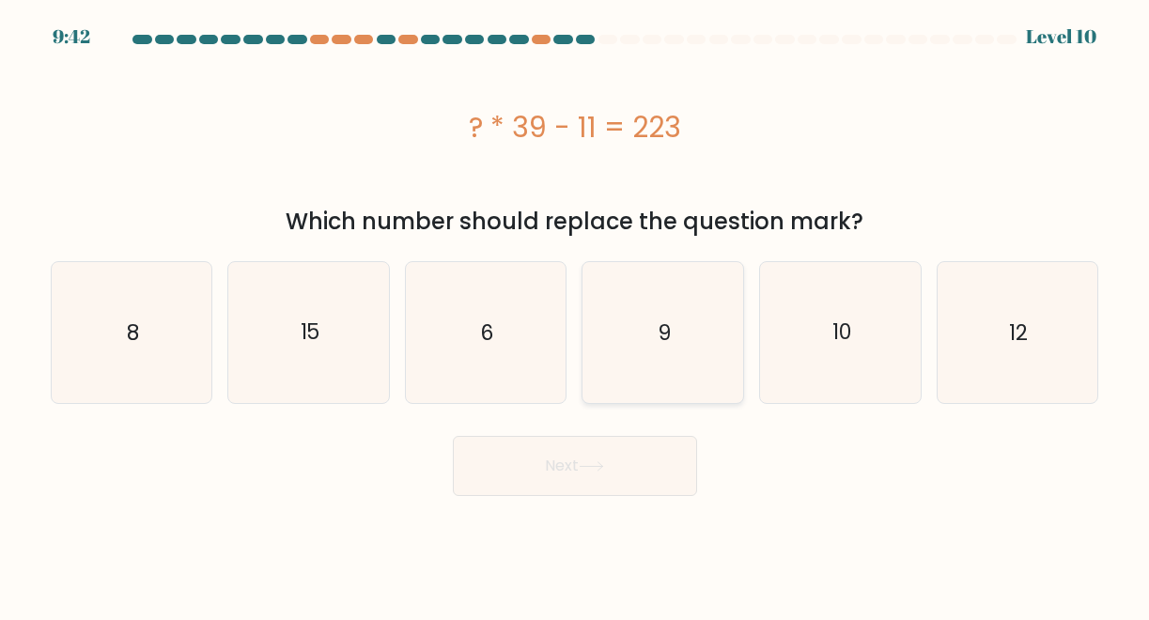
click at [625, 300] on icon "9" at bounding box center [663, 332] width 141 height 141
click at [576, 310] on input "d. 9" at bounding box center [575, 312] width 1 height 5
radio input "true"
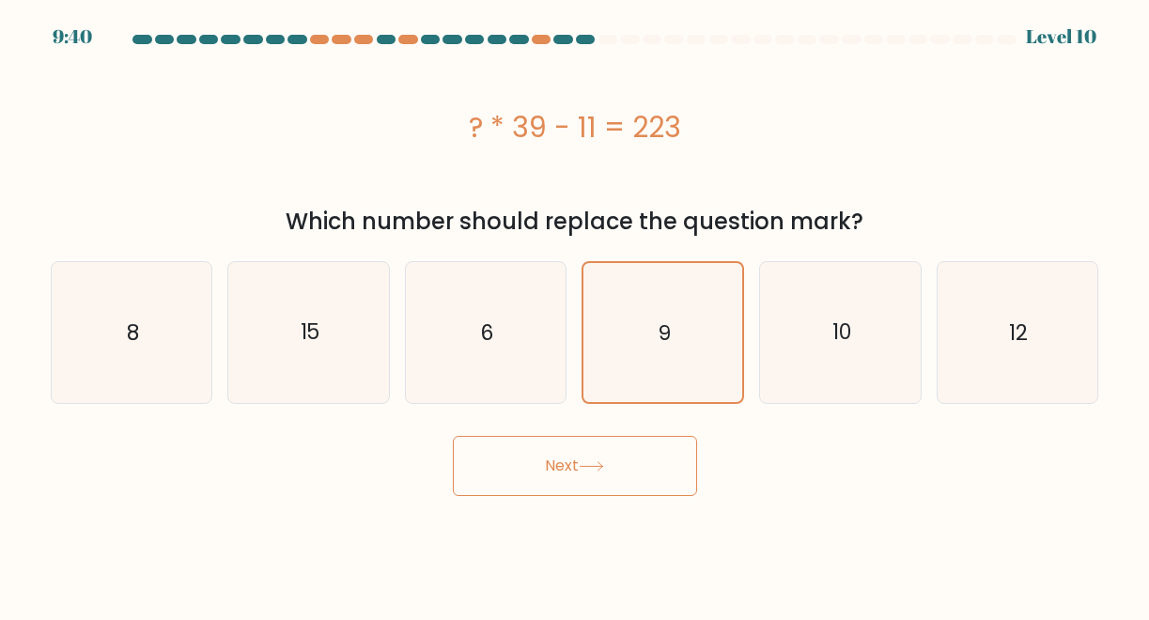
click at [602, 458] on button "Next" at bounding box center [575, 466] width 244 height 60
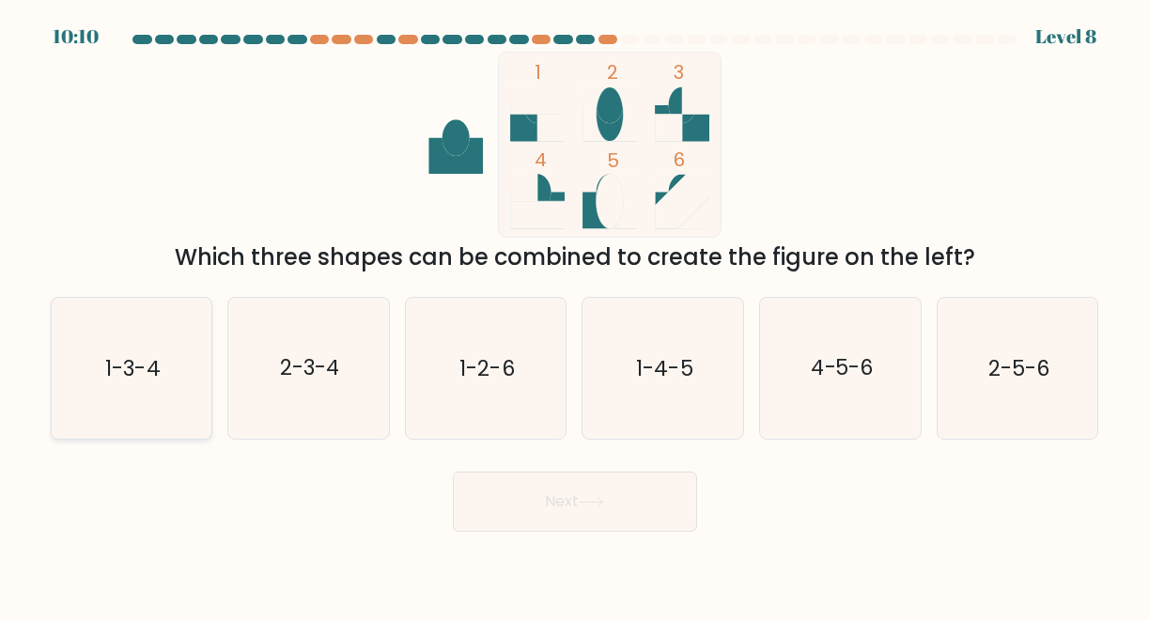
click at [186, 353] on icon "1-3-4" at bounding box center [131, 368] width 141 height 141
click at [575, 315] on input "a. 1-3-4" at bounding box center [575, 312] width 1 height 5
radio input "true"
click at [627, 506] on button "Next" at bounding box center [575, 502] width 244 height 60
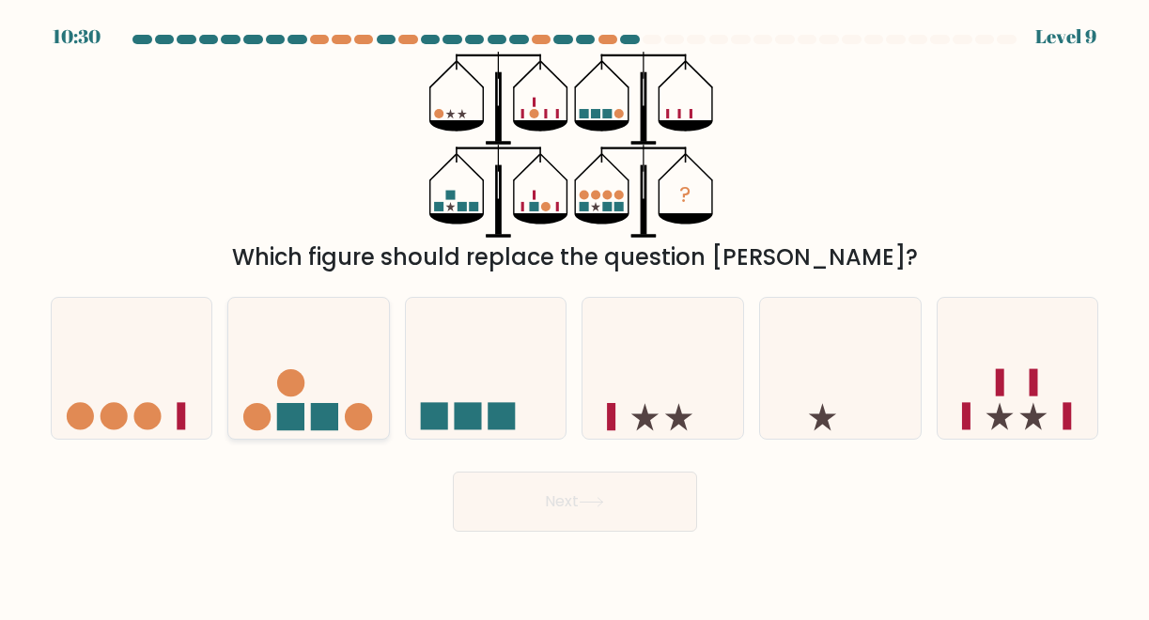
click at [383, 374] on icon at bounding box center [308, 368] width 161 height 132
click at [575, 315] on input "b." at bounding box center [575, 312] width 1 height 5
radio input "true"
click at [615, 504] on button "Next" at bounding box center [575, 502] width 244 height 60
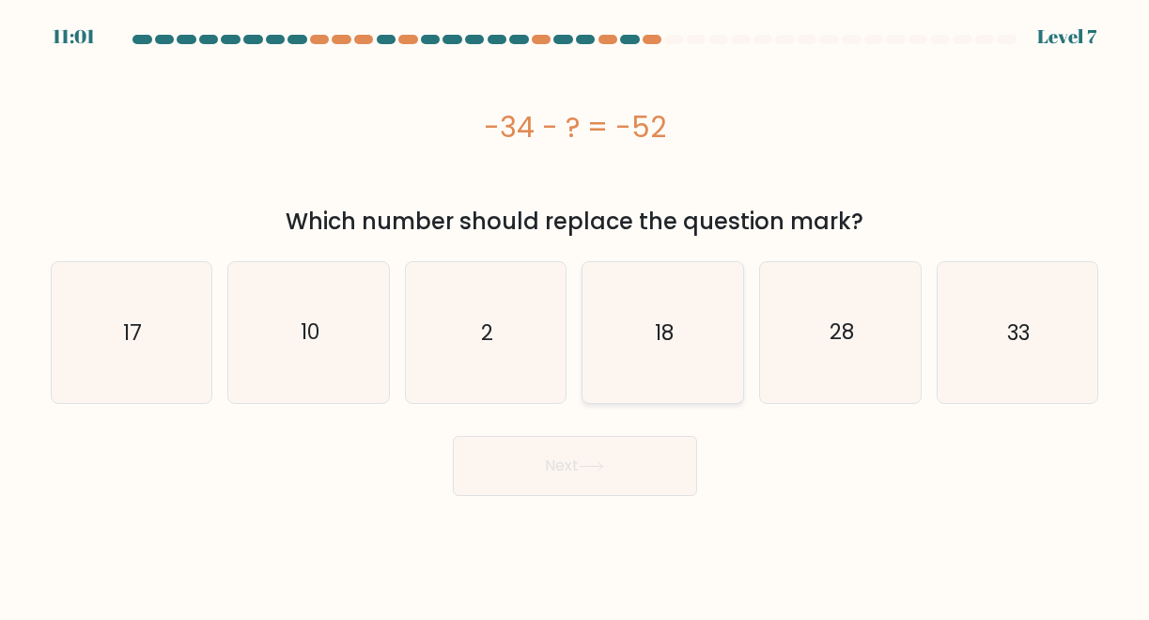
click at [651, 362] on icon "18" at bounding box center [663, 332] width 141 height 141
click at [576, 315] on input "d. 18" at bounding box center [575, 312] width 1 height 5
radio input "true"
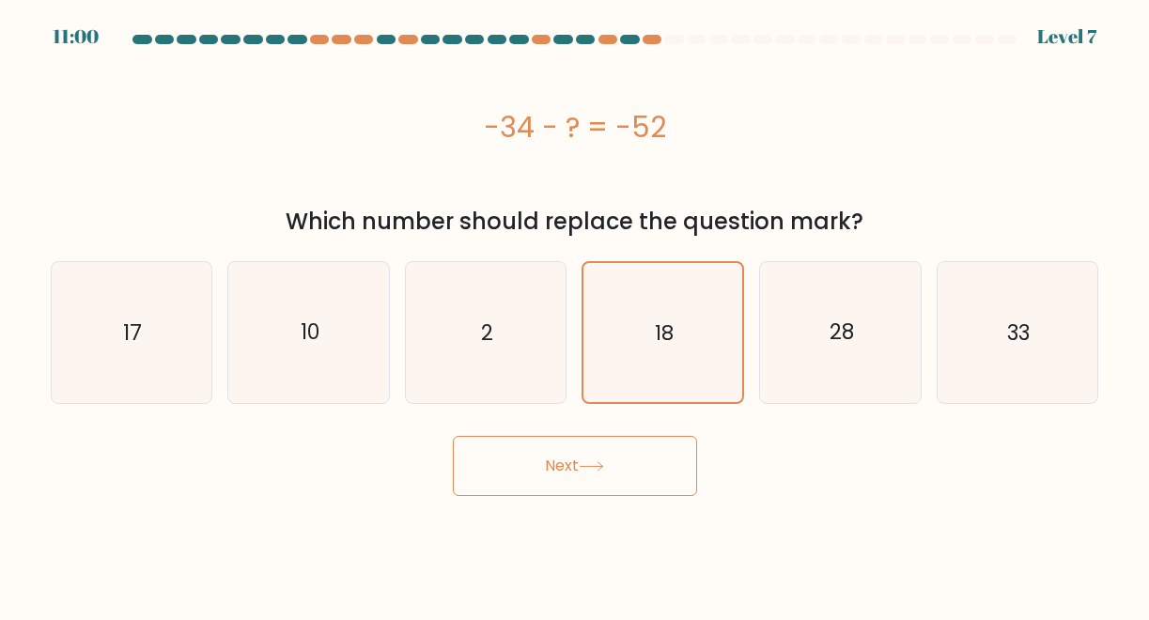
click at [600, 448] on button "Next" at bounding box center [575, 466] width 244 height 60
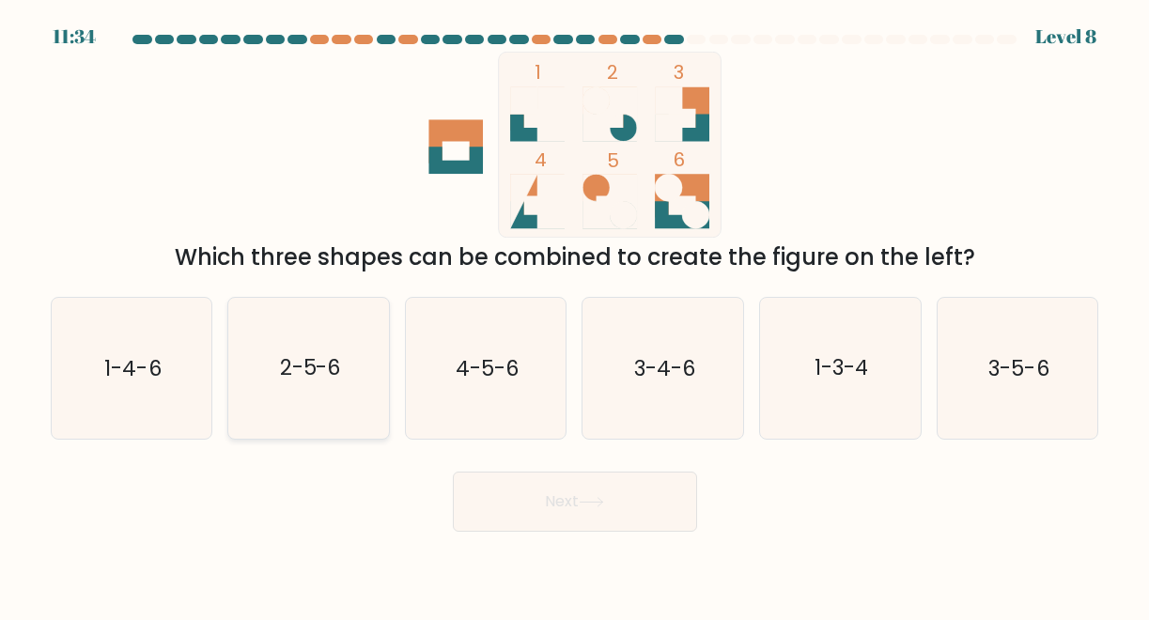
click at [268, 365] on icon "2-5-6" at bounding box center [309, 368] width 141 height 141
click at [575, 315] on input "b. 2-5-6" at bounding box center [575, 312] width 1 height 5
radio input "true"
click at [575, 488] on button "Next" at bounding box center [575, 502] width 244 height 60
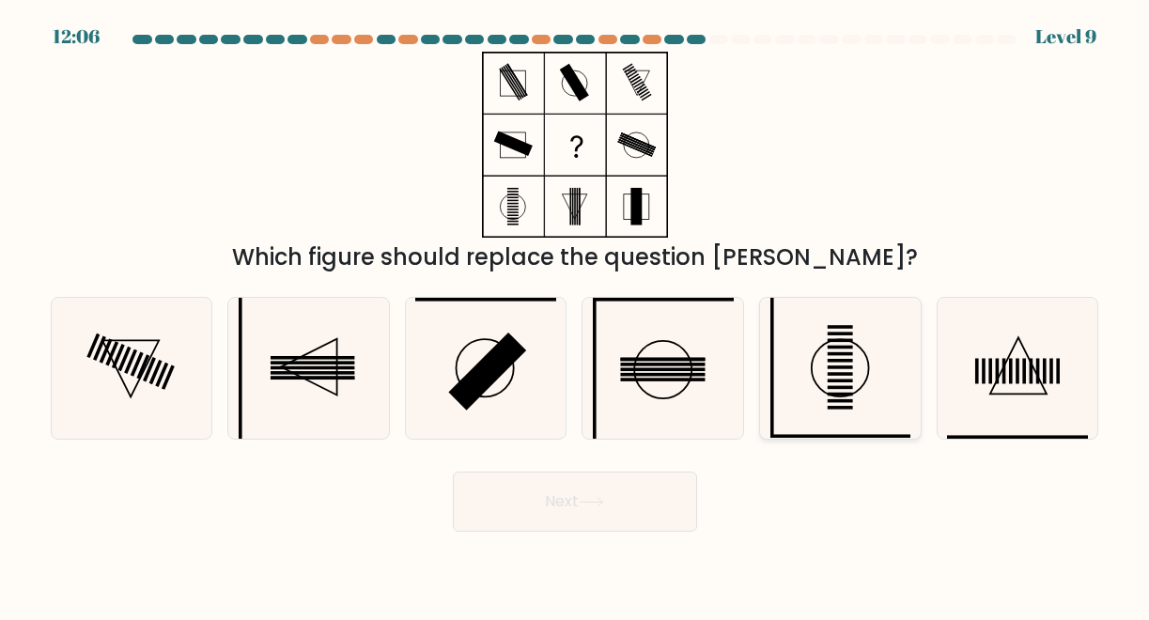
click at [865, 380] on circle at bounding box center [840, 368] width 57 height 57
click at [576, 315] on input "e." at bounding box center [575, 312] width 1 height 5
radio input "true"
click at [628, 484] on button "Next" at bounding box center [575, 502] width 244 height 60
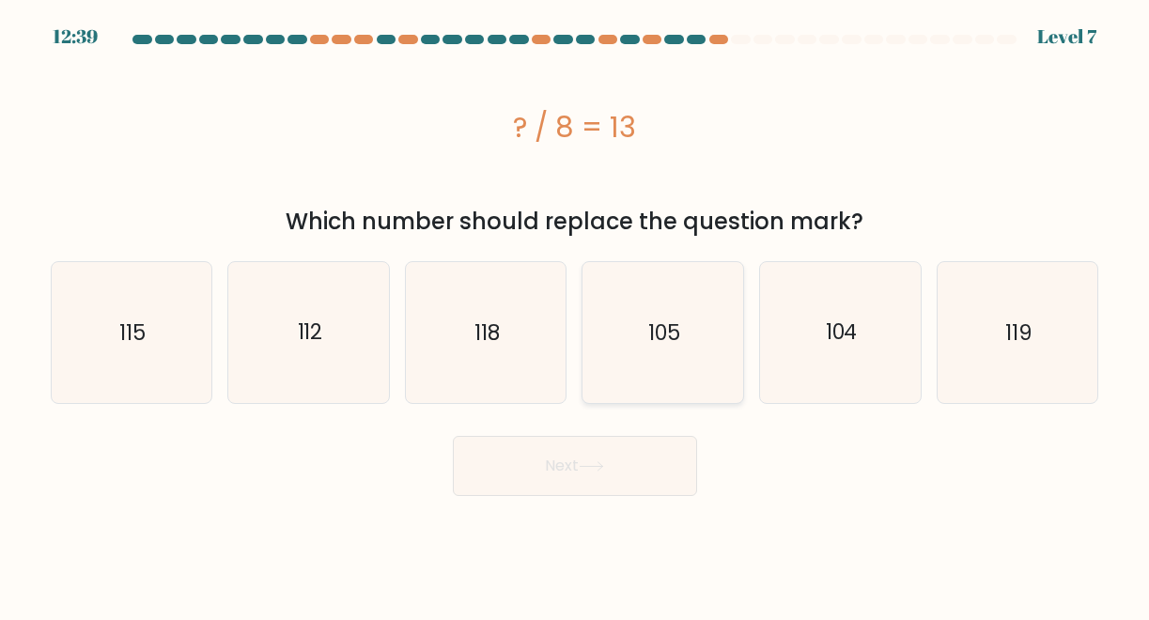
click at [706, 367] on icon "105" at bounding box center [663, 332] width 141 height 141
click at [576, 315] on input "d. 105" at bounding box center [575, 312] width 1 height 5
radio input "true"
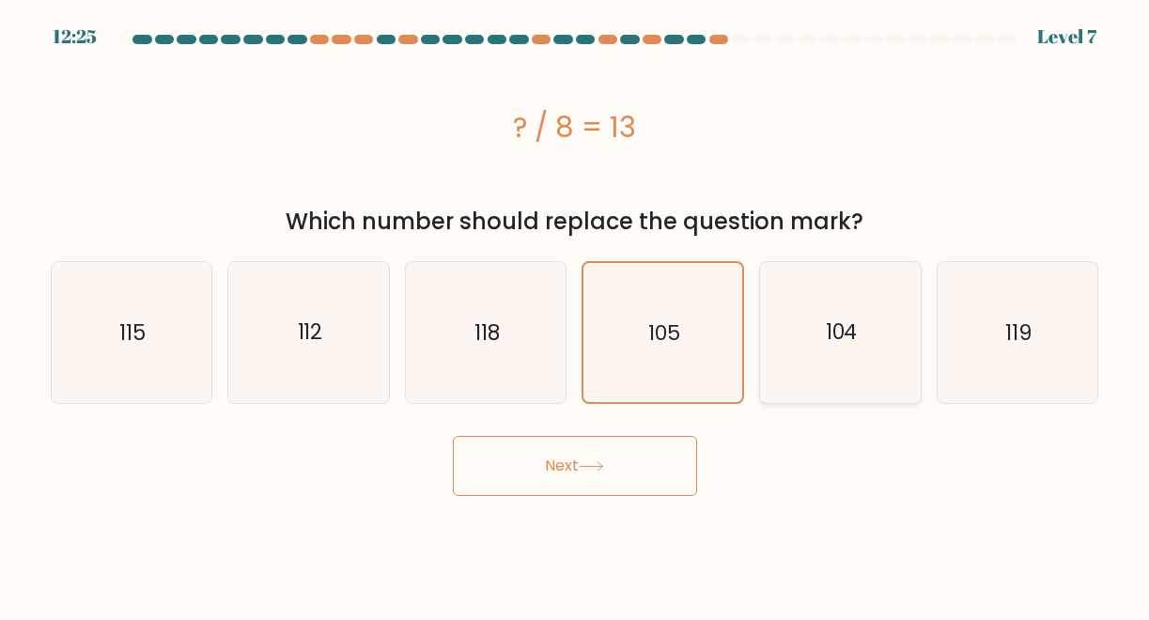
click at [806, 380] on icon "104" at bounding box center [840, 332] width 141 height 141
click at [576, 315] on input "e. 104" at bounding box center [575, 312] width 1 height 5
radio input "true"
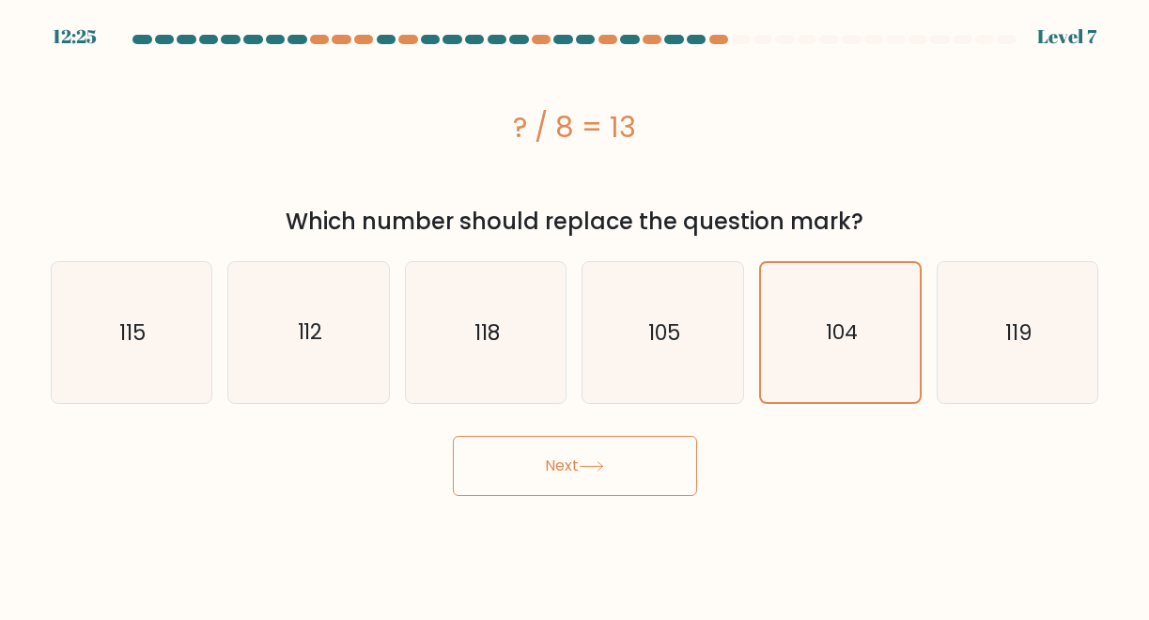
click at [574, 466] on button "Next" at bounding box center [575, 466] width 244 height 60
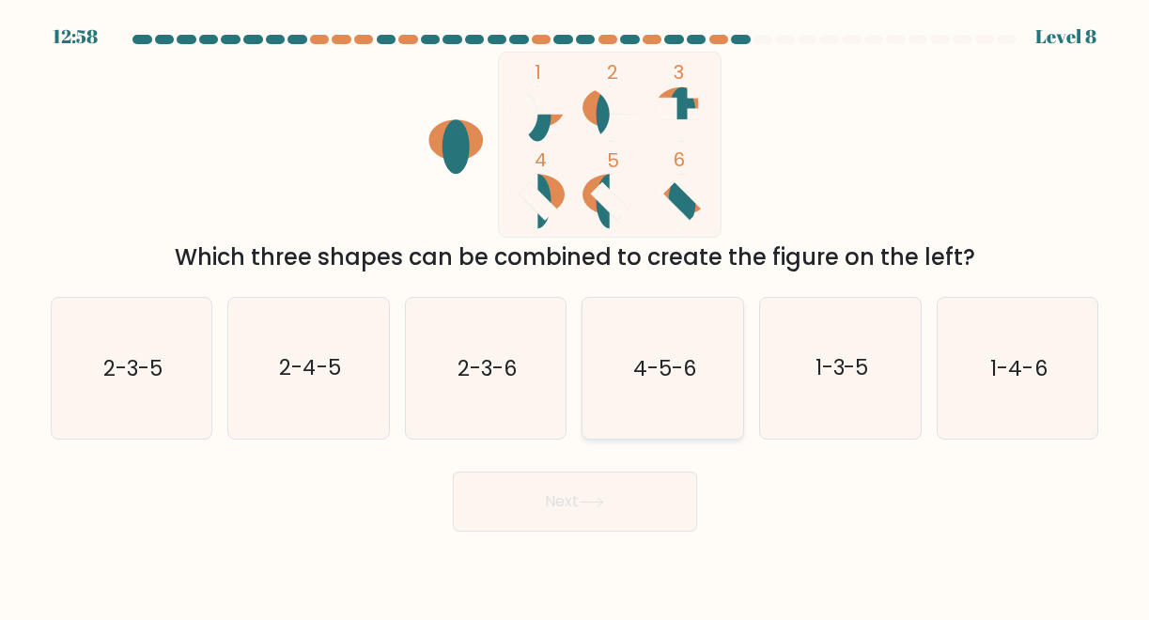
click at [698, 391] on icon "4-5-6" at bounding box center [663, 368] width 141 height 141
click at [576, 315] on input "d. 4-5-6" at bounding box center [575, 312] width 1 height 5
radio input "true"
click at [643, 464] on div "Next" at bounding box center [574, 497] width 1071 height 70
click at [615, 520] on button "Next" at bounding box center [575, 502] width 244 height 60
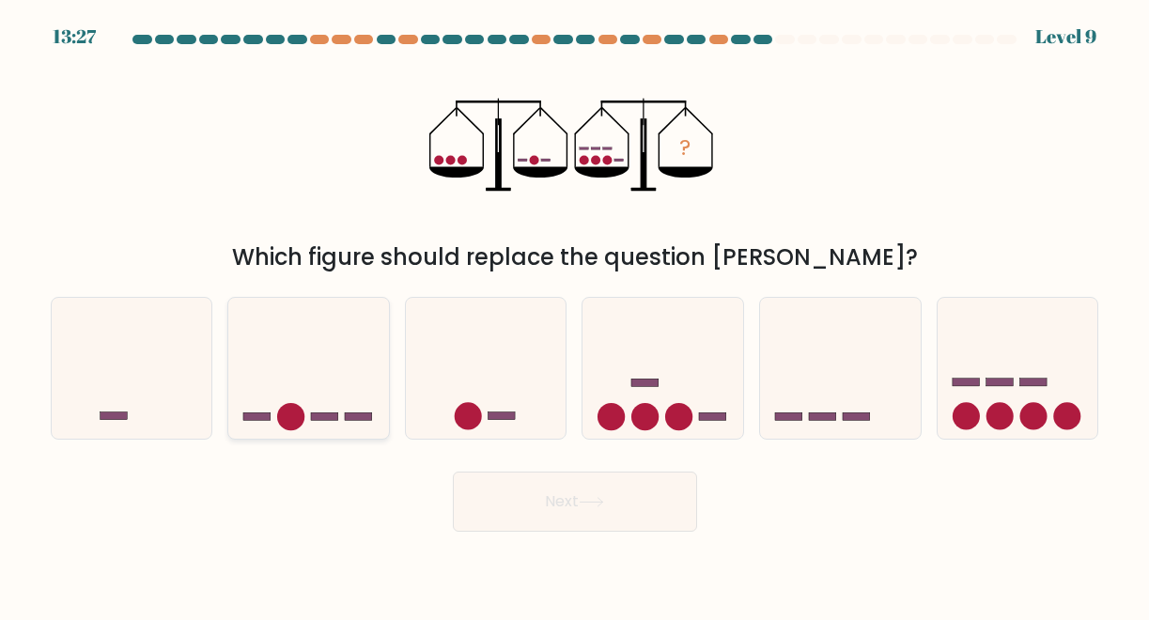
click at [344, 388] on icon at bounding box center [308, 368] width 161 height 132
click at [575, 315] on input "b." at bounding box center [575, 312] width 1 height 5
radio input "true"
click at [519, 500] on button "Next" at bounding box center [575, 502] width 244 height 60
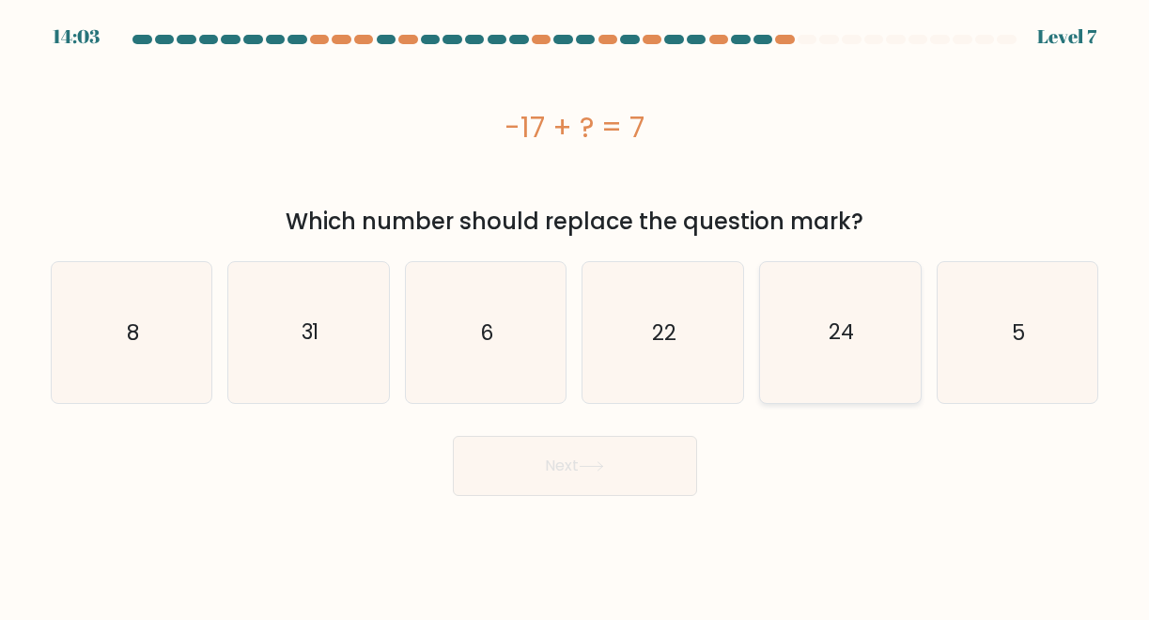
click at [830, 327] on text "24" at bounding box center [842, 332] width 26 height 29
click at [576, 315] on input "e. 24" at bounding box center [575, 312] width 1 height 5
radio input "true"
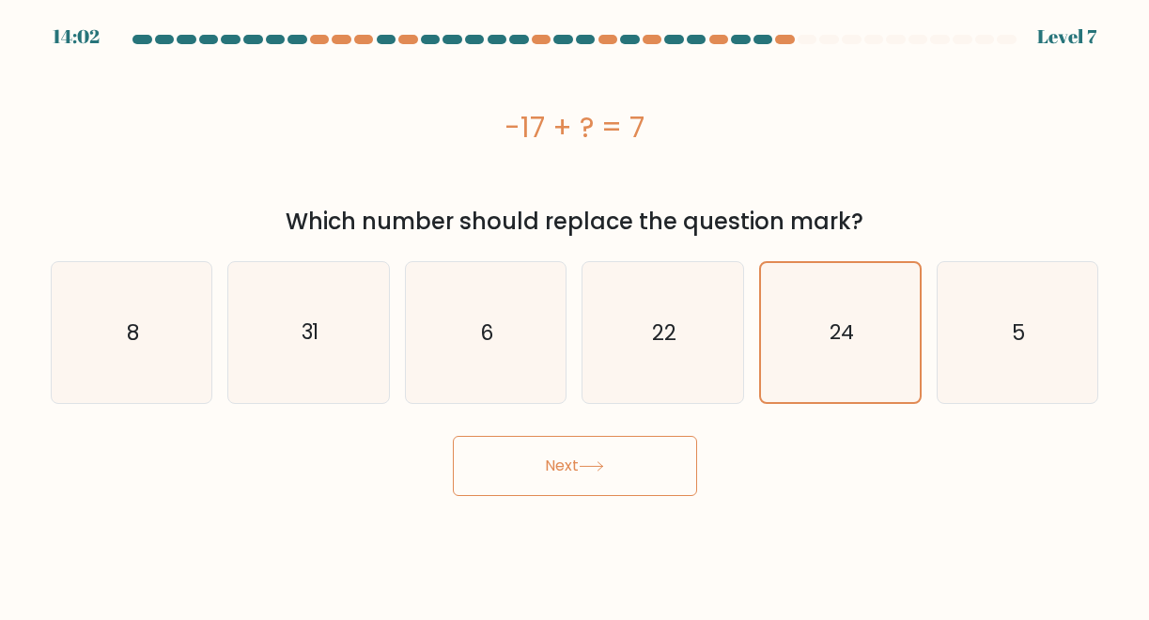
click at [628, 476] on button "Next" at bounding box center [575, 466] width 244 height 60
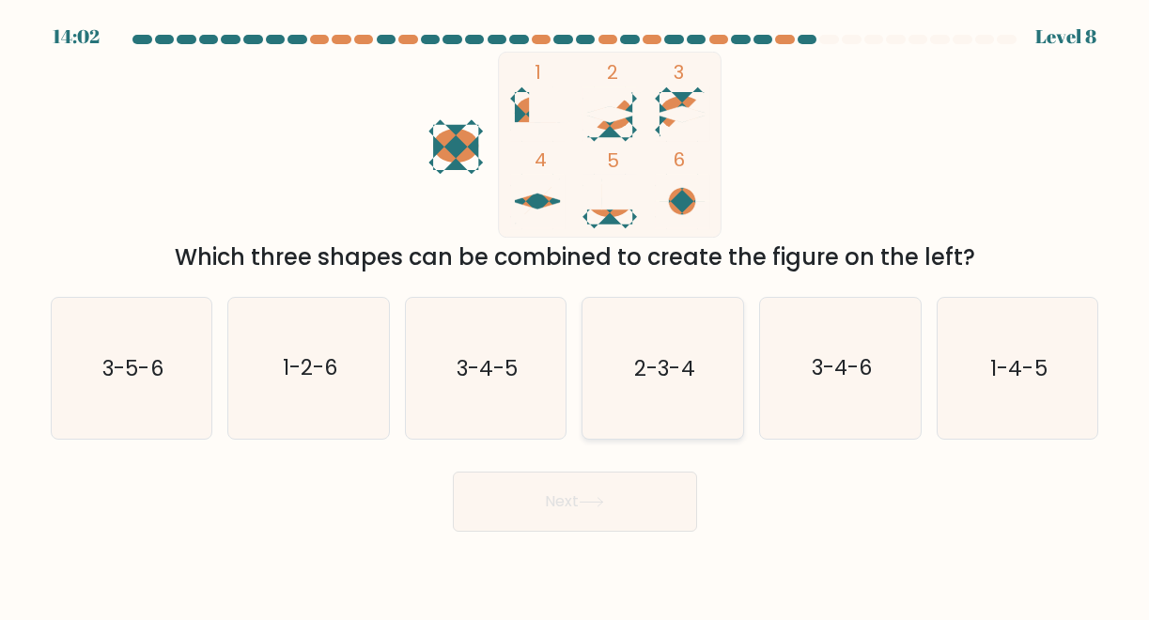
click at [678, 401] on icon "2-3-4" at bounding box center [663, 368] width 141 height 141
click at [576, 315] on input "d. 2-3-4" at bounding box center [575, 312] width 1 height 5
radio input "true"
click at [593, 509] on button "Next" at bounding box center [575, 502] width 244 height 60
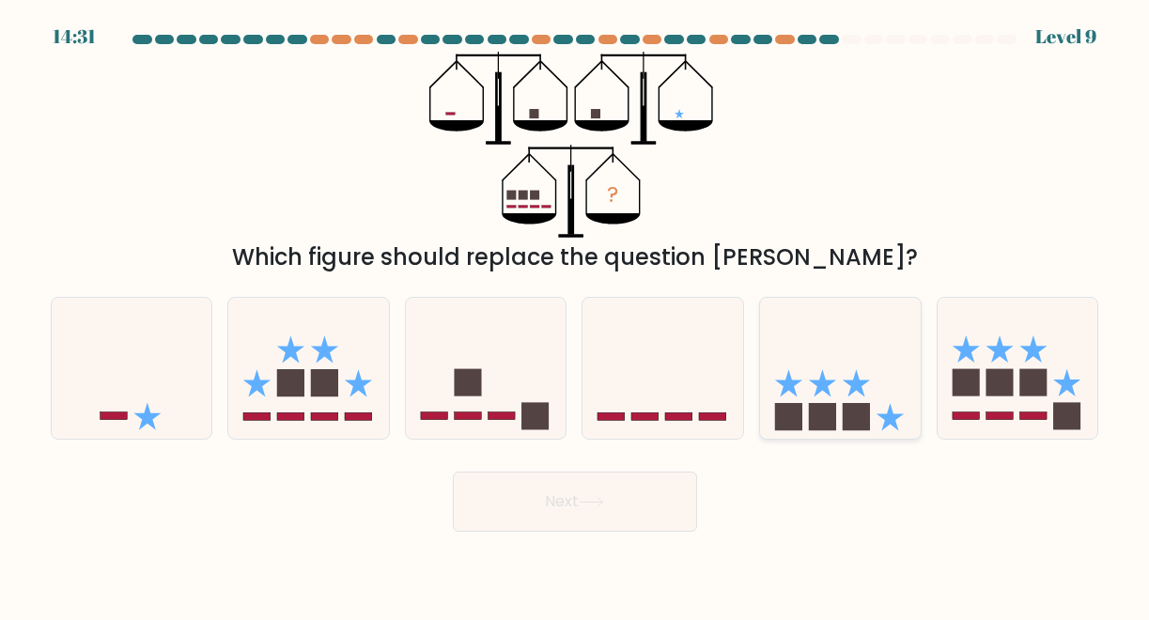
click at [838, 409] on icon at bounding box center [840, 368] width 161 height 132
click at [576, 315] on input "e." at bounding box center [575, 312] width 1 height 5
radio input "true"
click at [601, 512] on button "Next" at bounding box center [575, 502] width 244 height 60
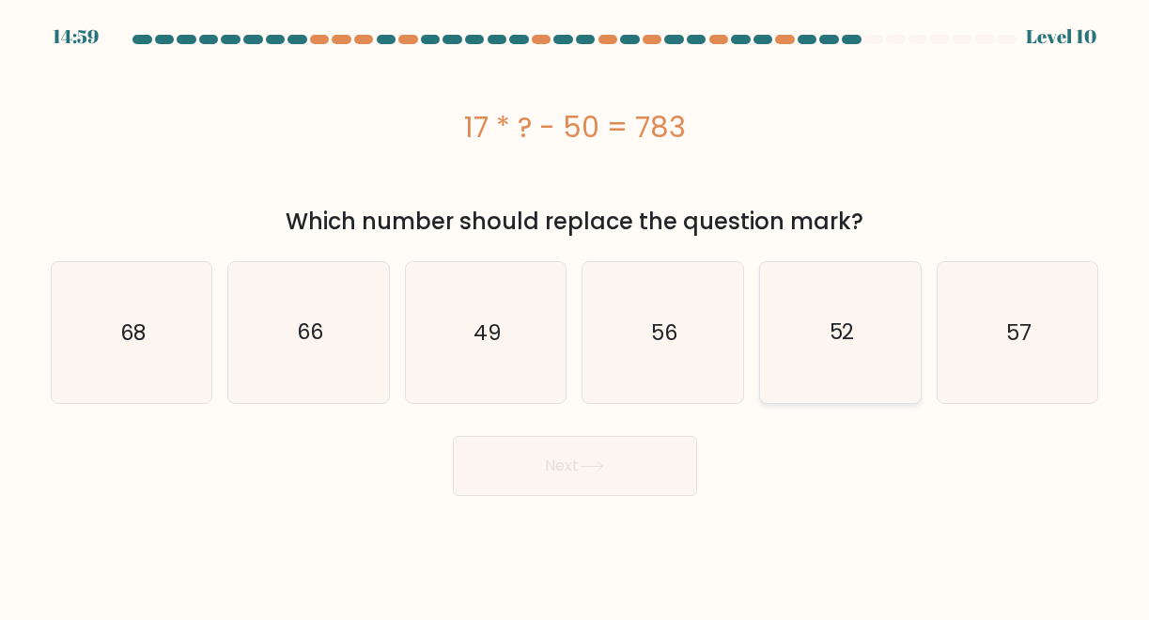
click at [819, 359] on icon "52" at bounding box center [840, 332] width 141 height 141
click at [576, 315] on input "e. 52" at bounding box center [575, 312] width 1 height 5
radio input "true"
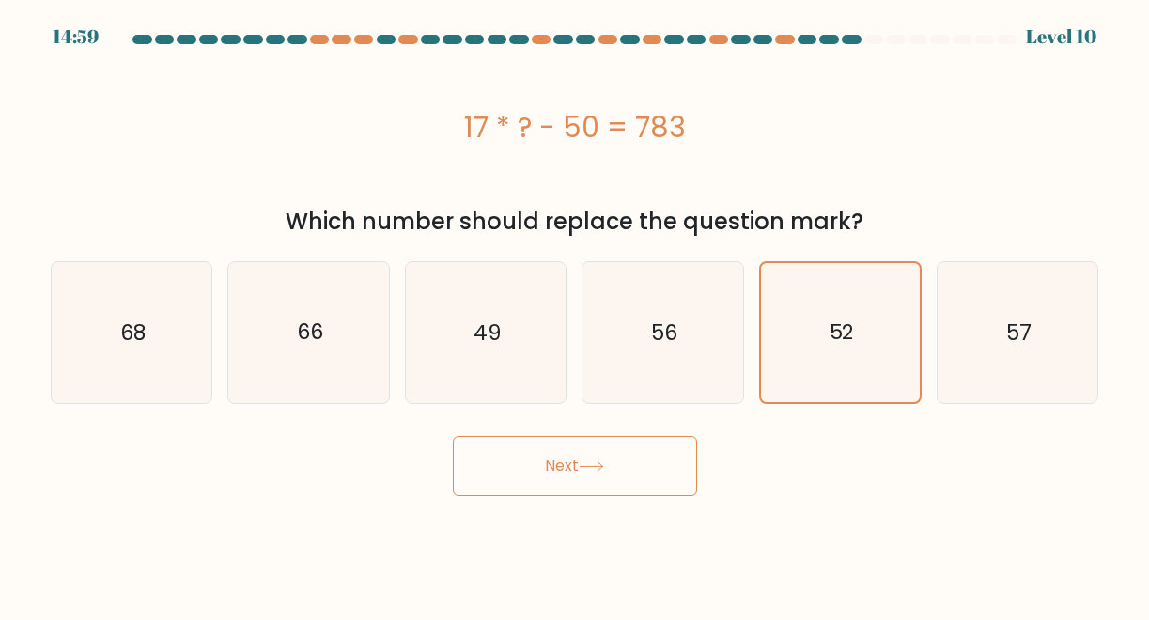
click at [621, 476] on button "Next" at bounding box center [575, 466] width 244 height 60
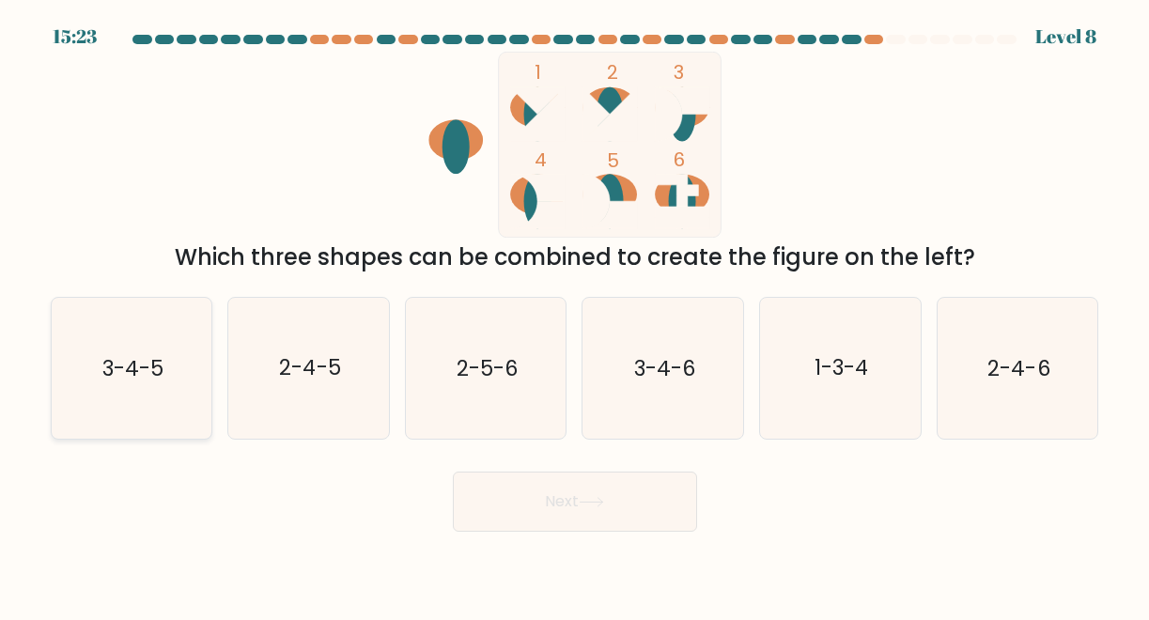
click at [163, 367] on icon "3-4-5" at bounding box center [131, 368] width 141 height 141
click at [575, 315] on input "a. 3-4-5" at bounding box center [575, 312] width 1 height 5
radio input "true"
click at [542, 498] on button "Next" at bounding box center [575, 502] width 244 height 60
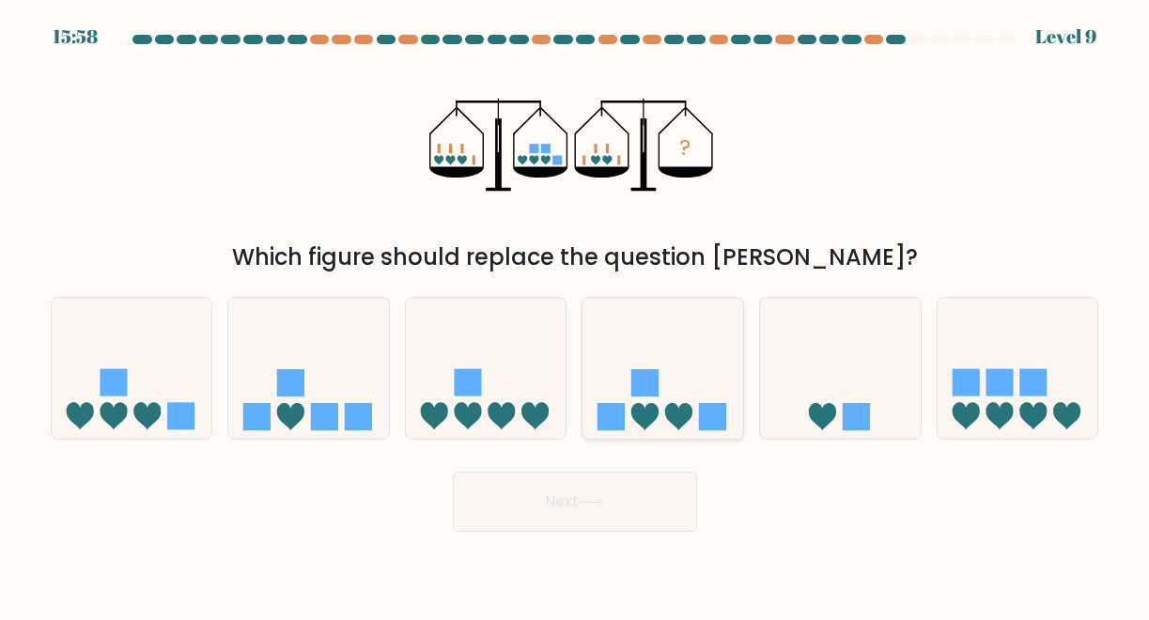
click at [674, 401] on icon at bounding box center [662, 368] width 161 height 132
click at [576, 315] on input "d." at bounding box center [575, 312] width 1 height 5
radio input "true"
click at [598, 494] on button "Next" at bounding box center [575, 502] width 244 height 60
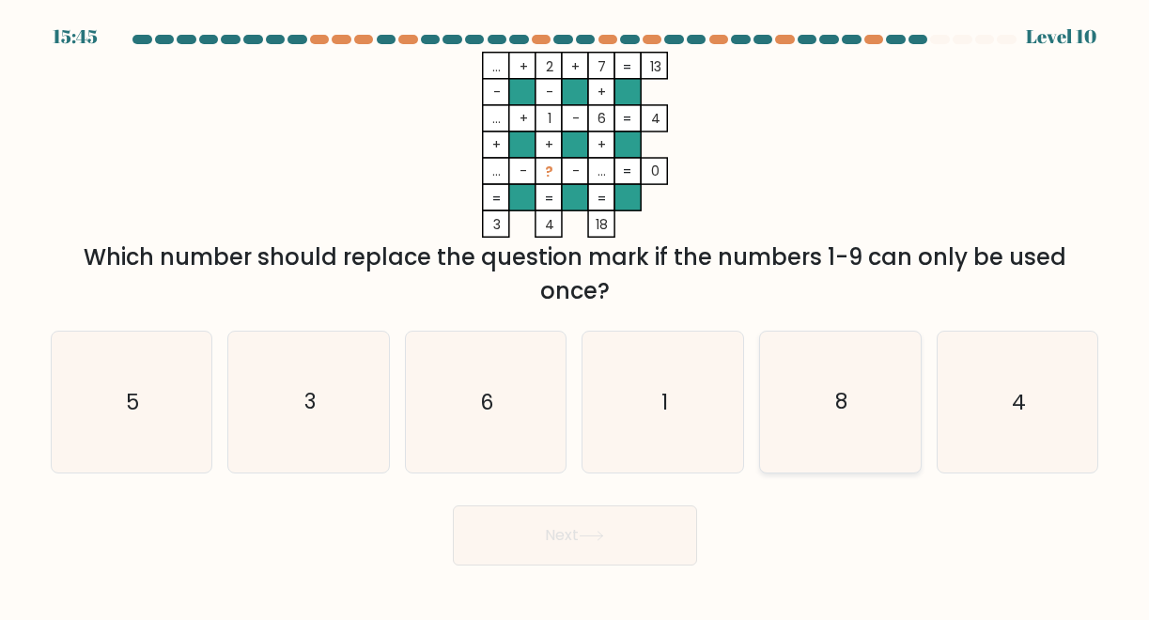
click at [847, 389] on text "8" at bounding box center [841, 402] width 12 height 29
click at [576, 315] on input "e. 8" at bounding box center [575, 312] width 1 height 5
radio input "true"
click at [1007, 366] on icon "4" at bounding box center [1017, 402] width 141 height 141
click at [576, 315] on input "f. 4" at bounding box center [575, 312] width 1 height 5
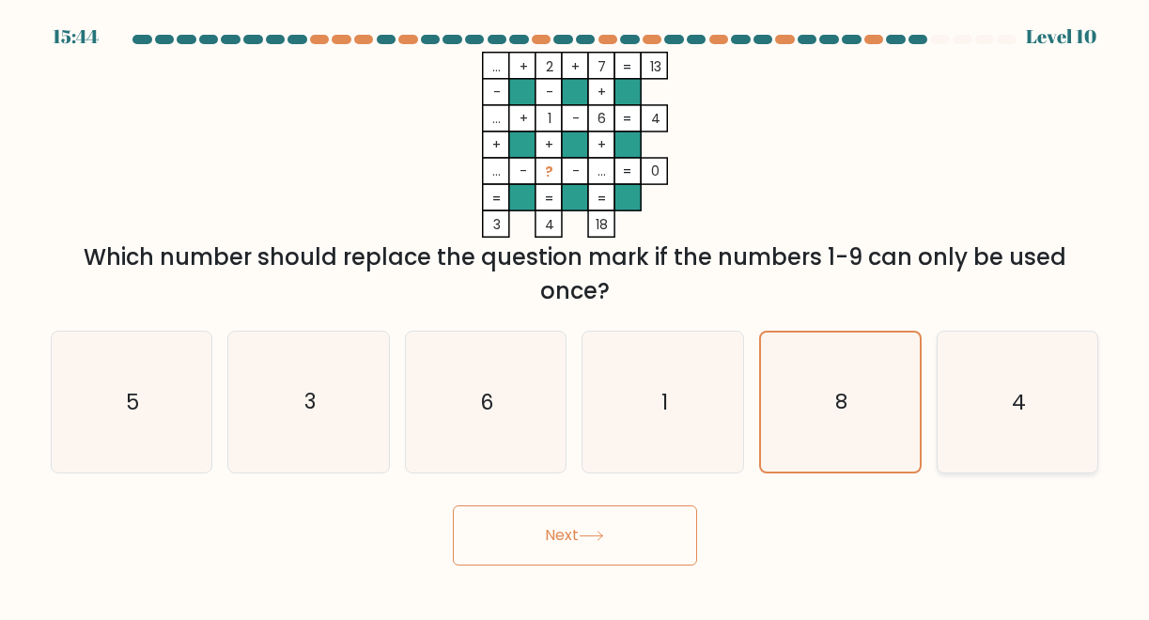
radio input "true"
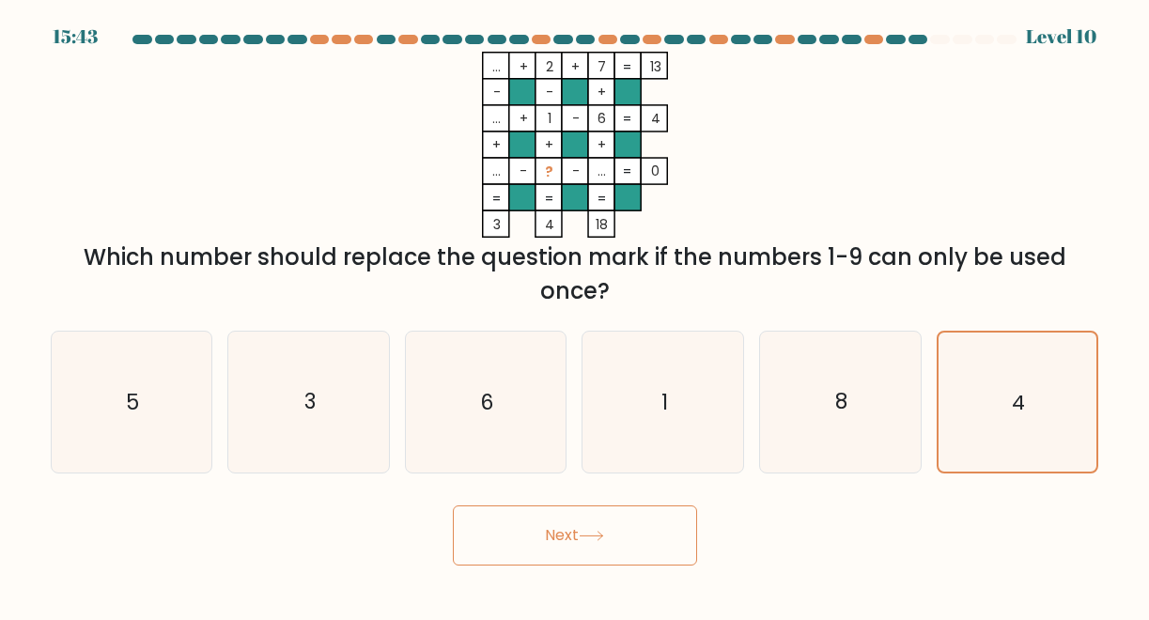
click at [634, 536] on button "Next" at bounding box center [575, 535] width 244 height 60
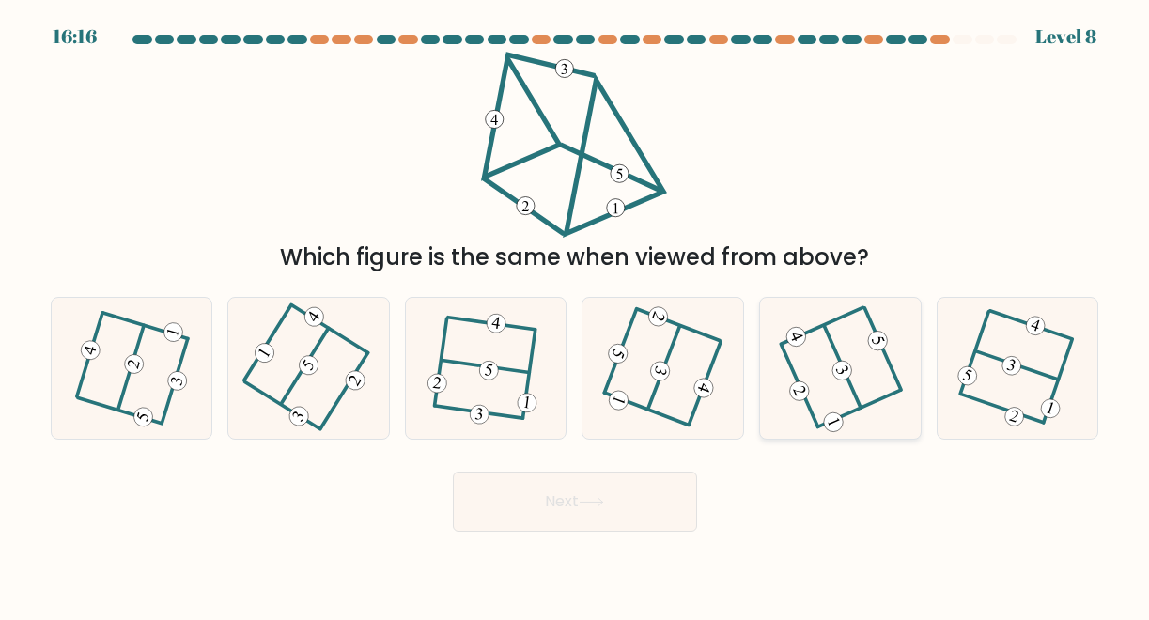
click at [854, 377] on icon at bounding box center [839, 368] width 113 height 113
click at [576, 315] on input "e." at bounding box center [575, 312] width 1 height 5
radio input "true"
click at [584, 519] on button "Next" at bounding box center [575, 502] width 244 height 60
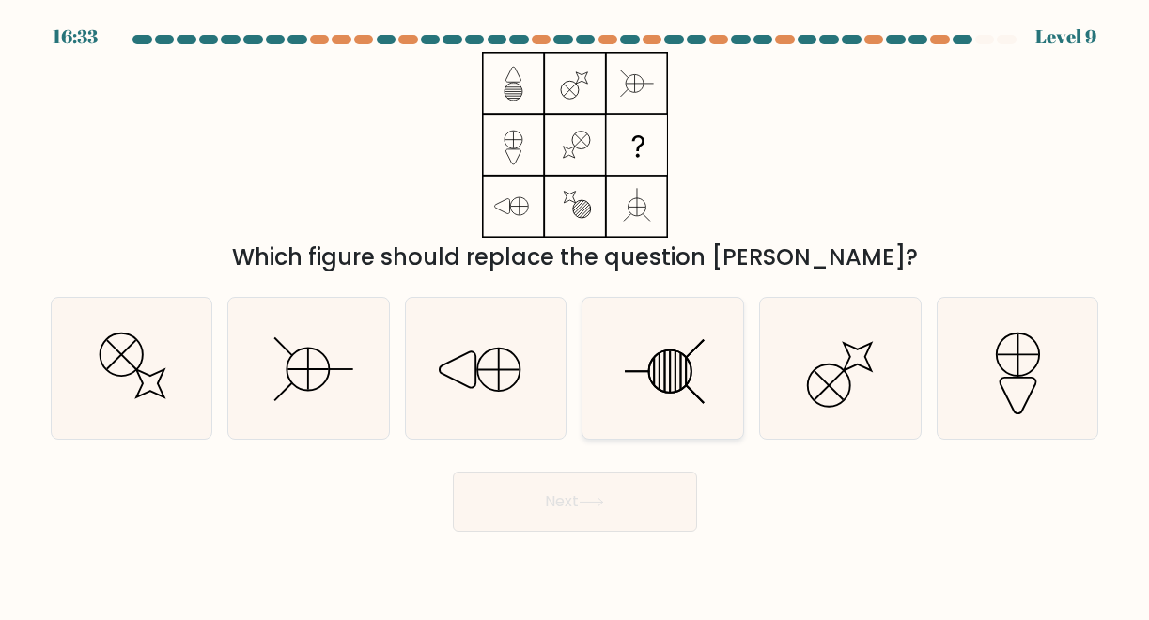
click at [654, 380] on line at bounding box center [654, 371] width 0 height 28
click at [576, 315] on input "d." at bounding box center [575, 312] width 1 height 5
radio input "true"
click at [567, 532] on body "16:32 Level 9" at bounding box center [574, 310] width 1149 height 620
click at [578, 515] on button "Next" at bounding box center [575, 502] width 244 height 60
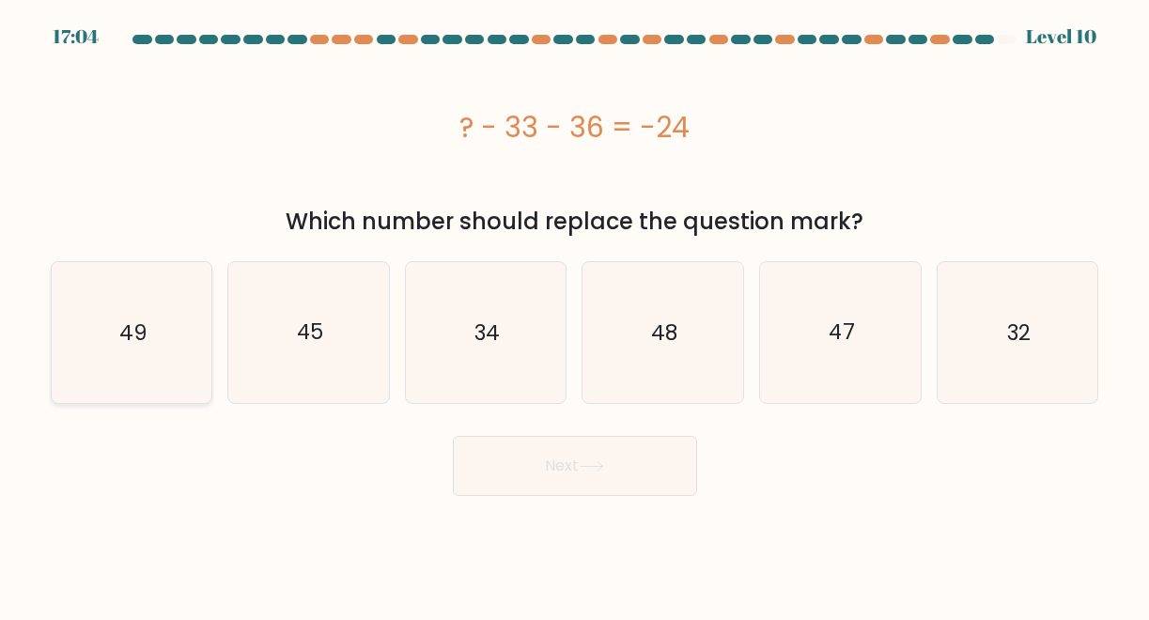
click at [158, 345] on icon "49" at bounding box center [131, 332] width 141 height 141
click at [575, 315] on input "a. 49" at bounding box center [575, 312] width 1 height 5
radio input "true"
click at [513, 466] on button "Next" at bounding box center [575, 466] width 244 height 60
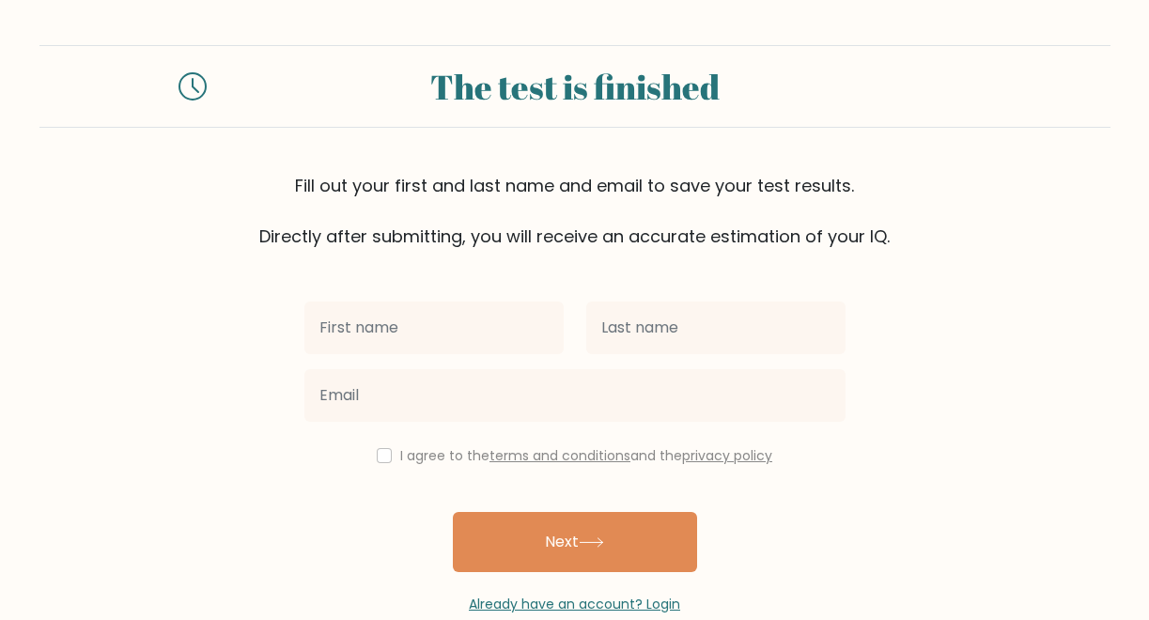
scroll to position [39, 0]
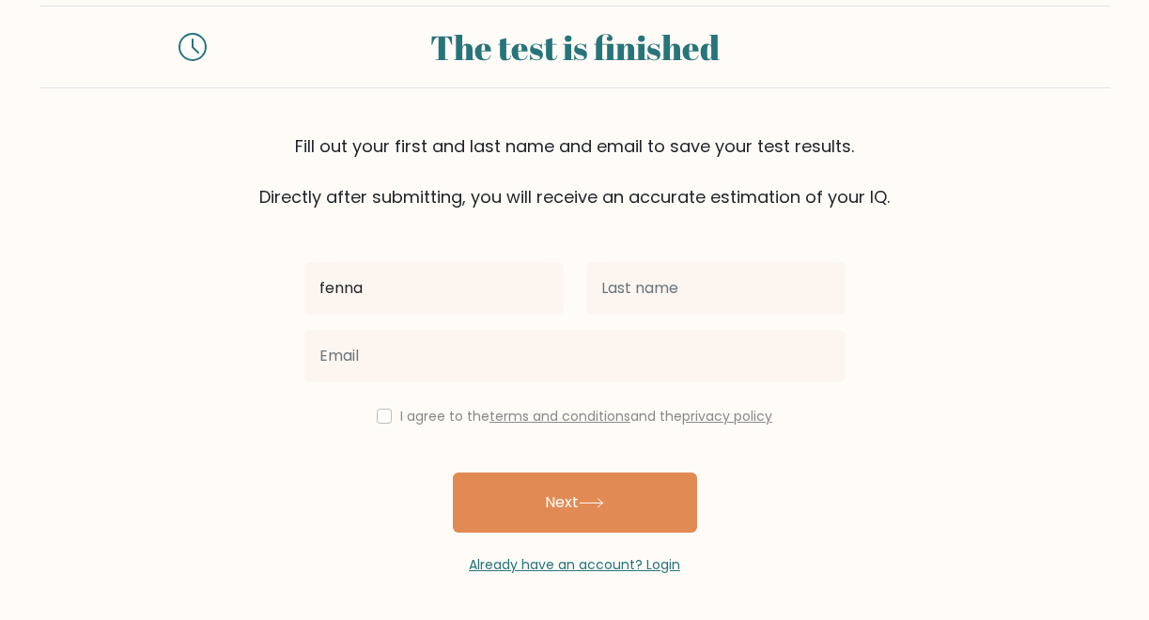
type input "fenna"
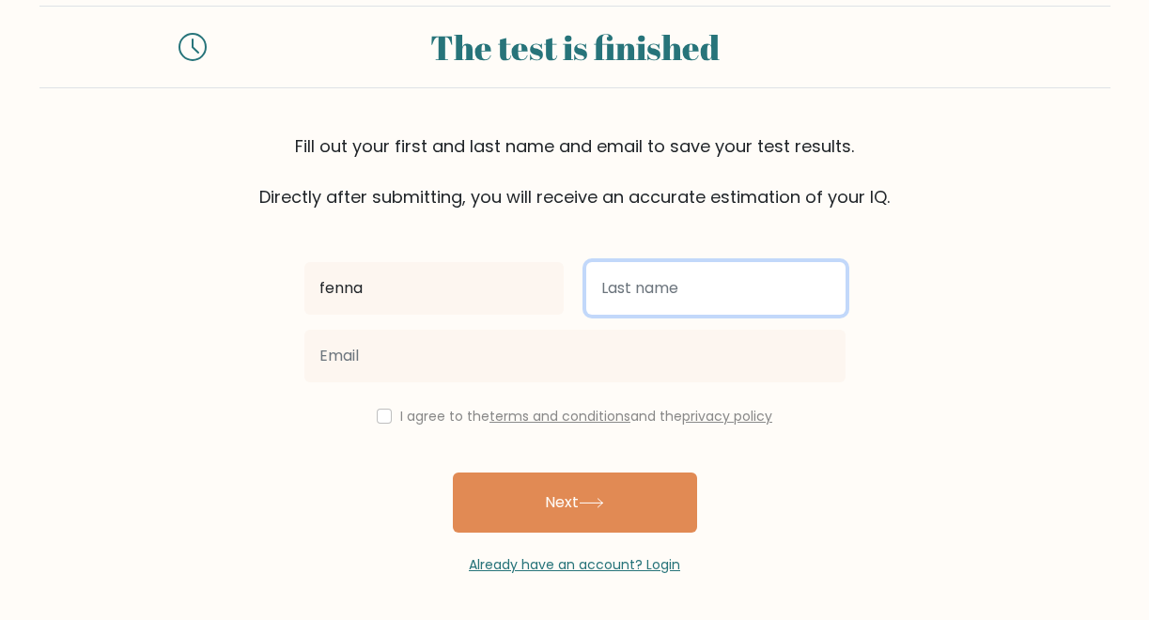
click at [665, 294] on input "text" at bounding box center [715, 288] width 259 height 53
type input "luijendijk"
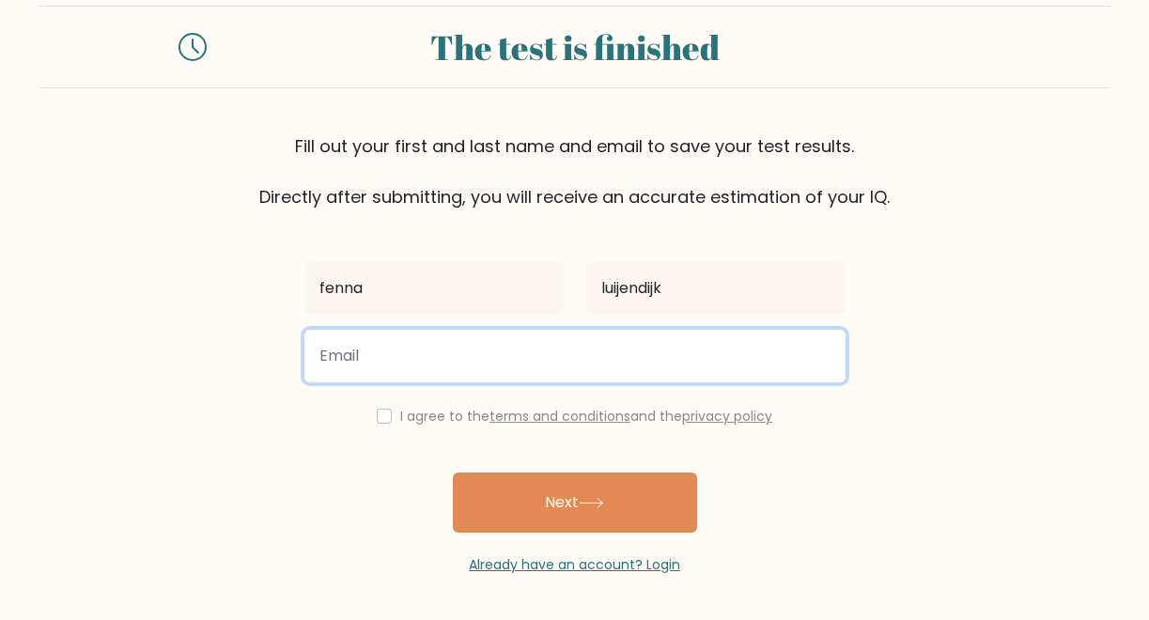
click at [505, 349] on input "email" at bounding box center [574, 356] width 541 height 53
type input "fennaluijendijk@icloud.com"
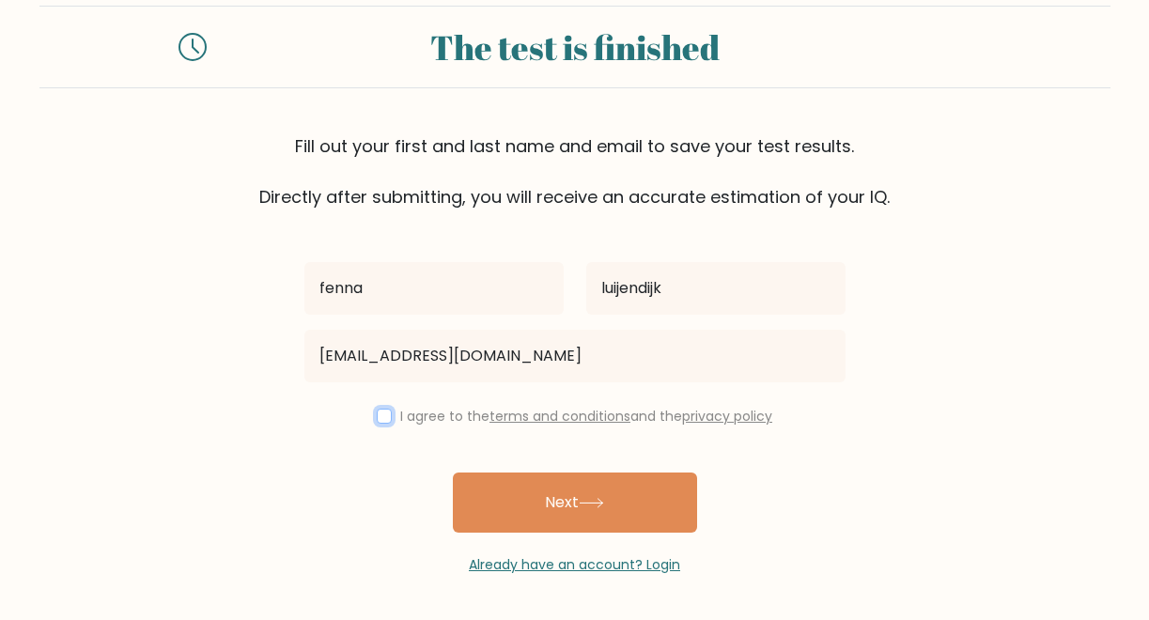
click at [383, 411] on input "checkbox" at bounding box center [384, 416] width 15 height 15
checkbox input "true"
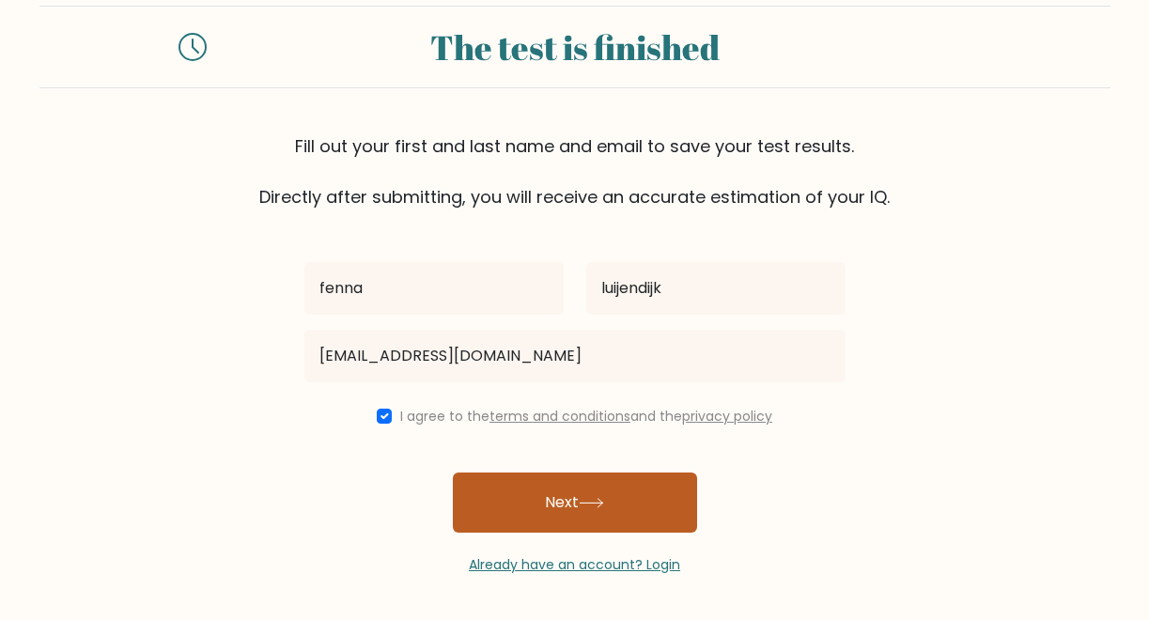
click at [572, 519] on button "Next" at bounding box center [575, 503] width 244 height 60
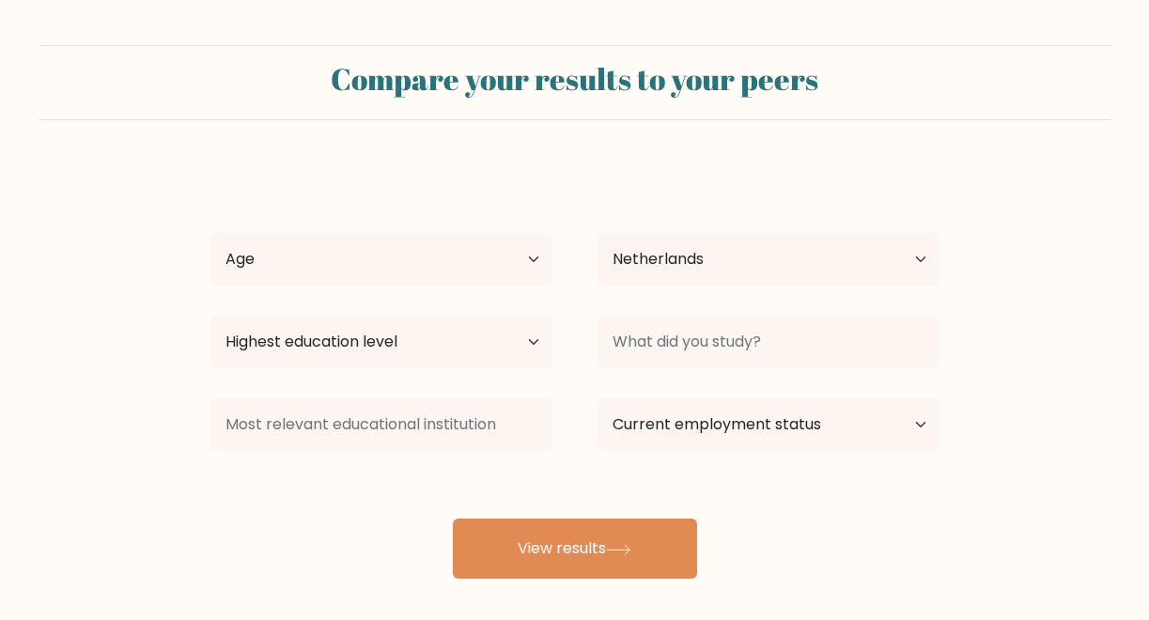
select select "NL"
click at [514, 266] on select "Age Under 18 years old 18-24 years old 25-34 years old 35-44 years old 45-54 ye…" at bounding box center [381, 259] width 342 height 53
select select "18_24"
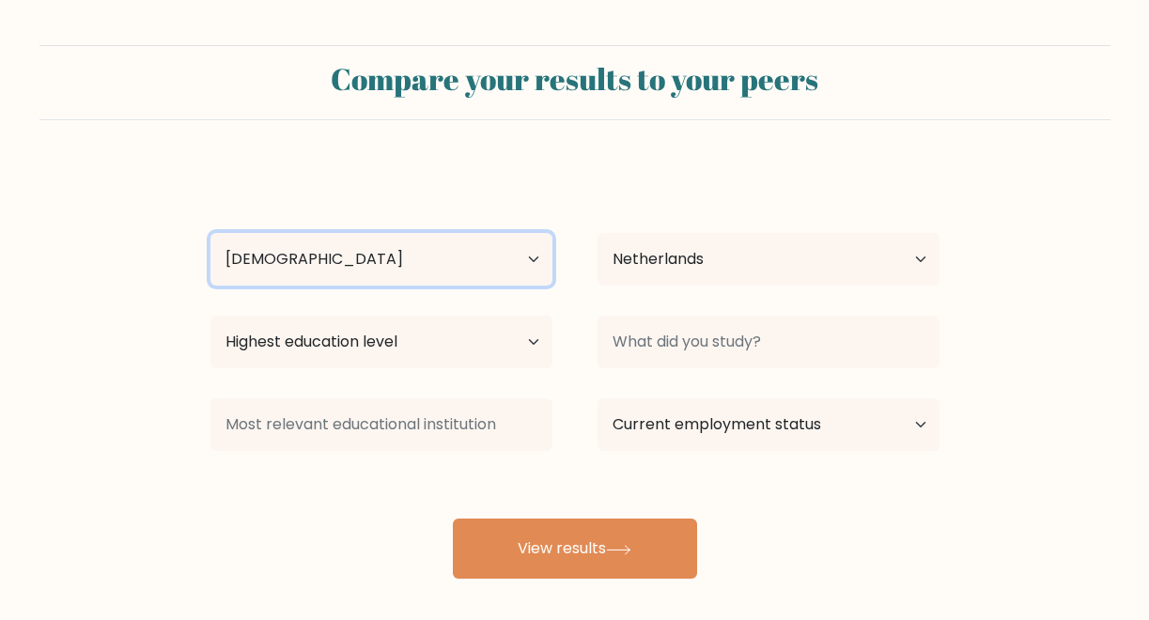
click at [210, 233] on select "Age Under 18 years old 18-24 years old 25-34 years old 35-44 years old 45-54 ye…" at bounding box center [381, 259] width 342 height 53
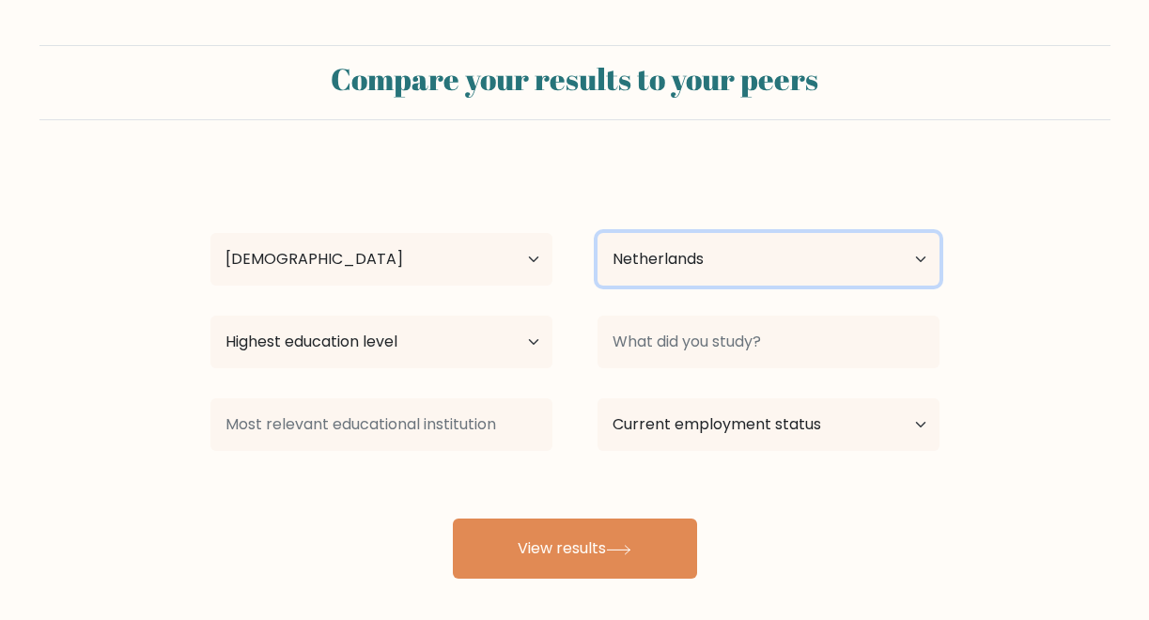
click at [714, 254] on select "Country Afghanistan Albania Algeria American Samoa Andorra Angola Anguilla Anta…" at bounding box center [768, 259] width 342 height 53
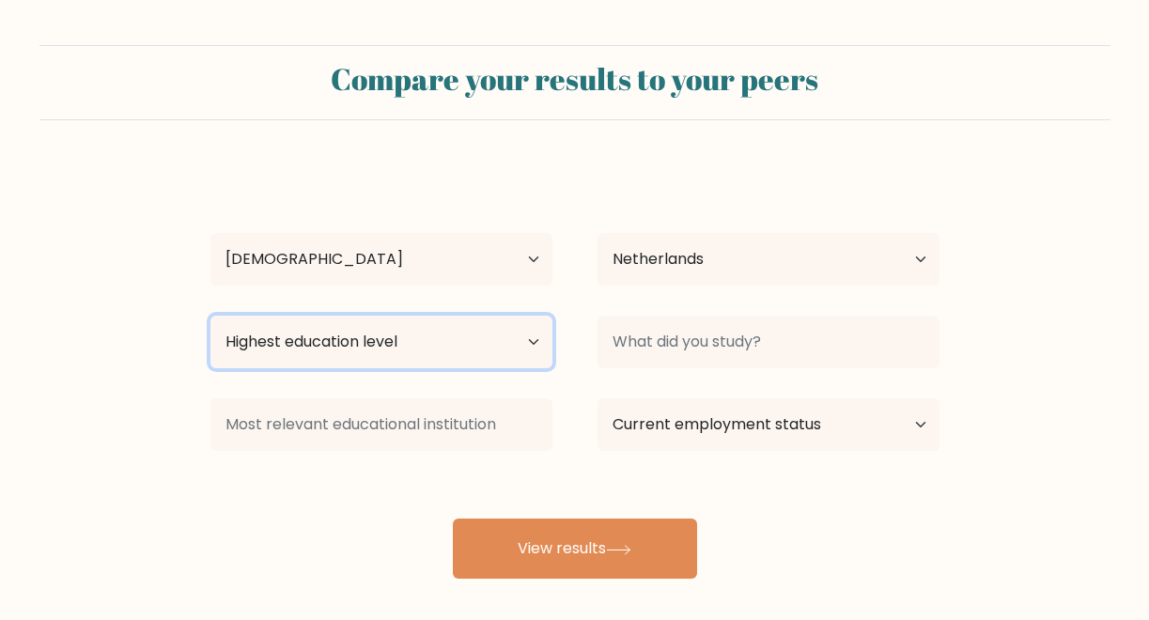
click at [460, 353] on select "Highest education level No schooling Primary Lower Secondary Upper Secondary Oc…" at bounding box center [381, 342] width 342 height 53
select select "masters_degree"
click at [210, 316] on select "Highest education level No schooling Primary Lower Secondary Upper Secondary Oc…" at bounding box center [381, 342] width 342 height 53
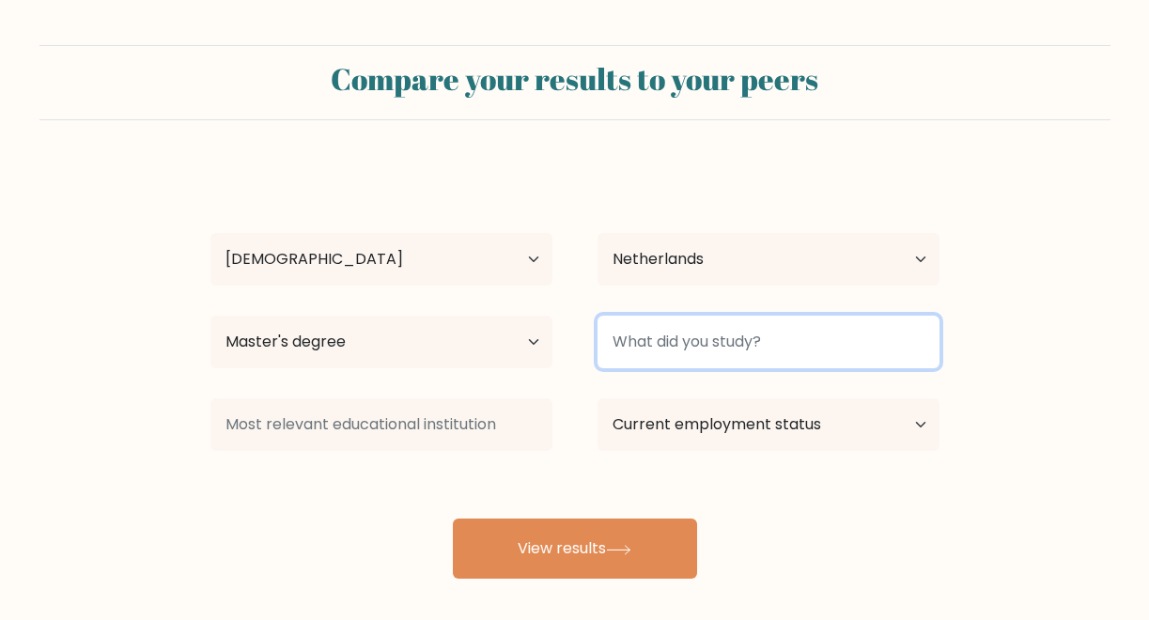
click at [704, 321] on input at bounding box center [768, 342] width 342 height 53
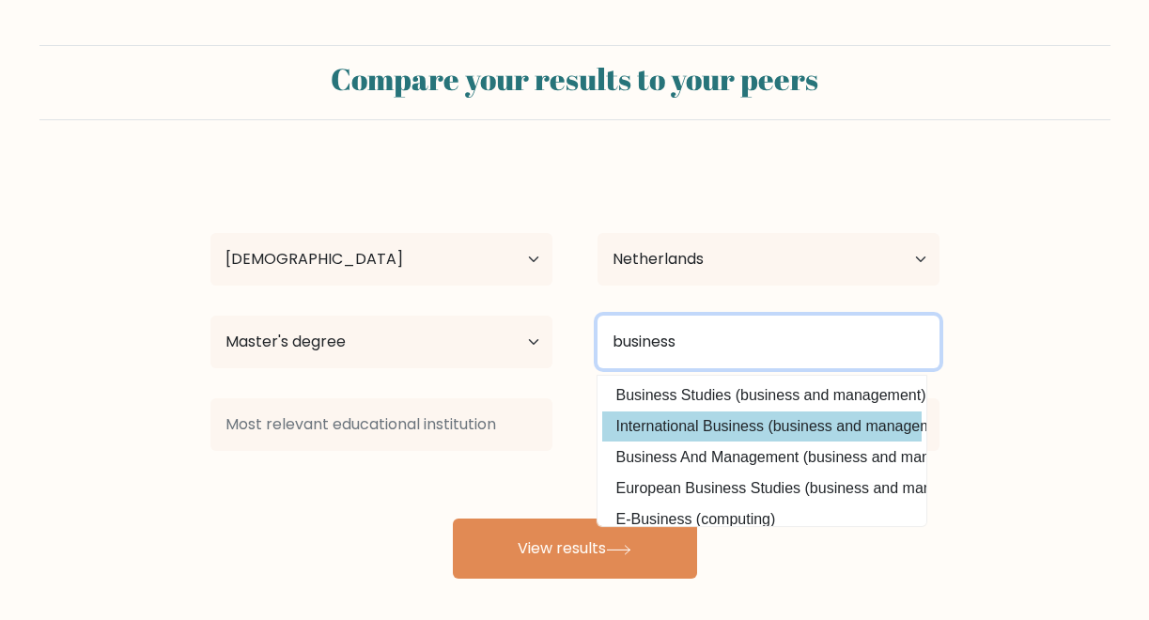
type input "business"
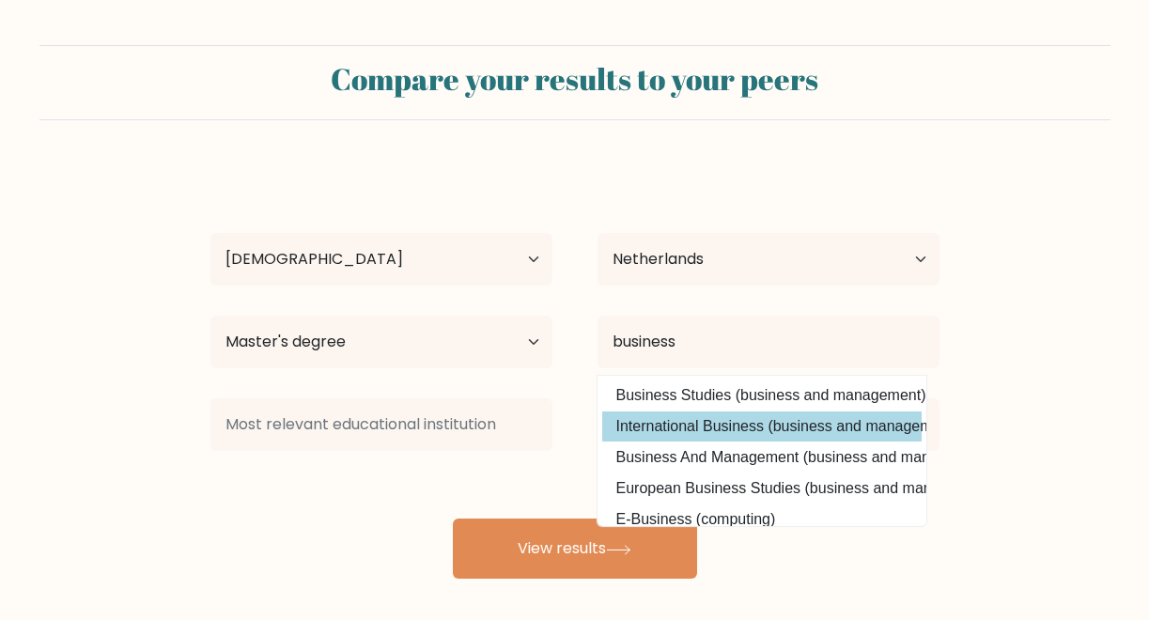
click at [688, 433] on div "fenna luijendijk Age Under 18 years old 18-24 years old 25-34 years old 35-44 y…" at bounding box center [575, 371] width 752 height 413
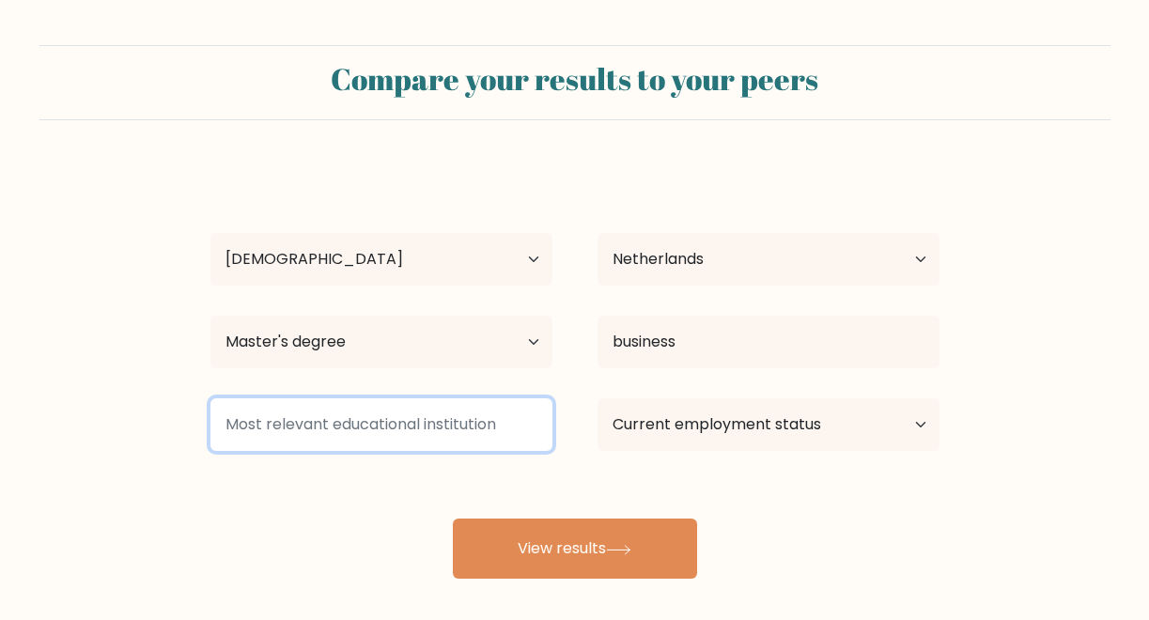
click at [450, 429] on input at bounding box center [381, 424] width 342 height 53
type input "u"
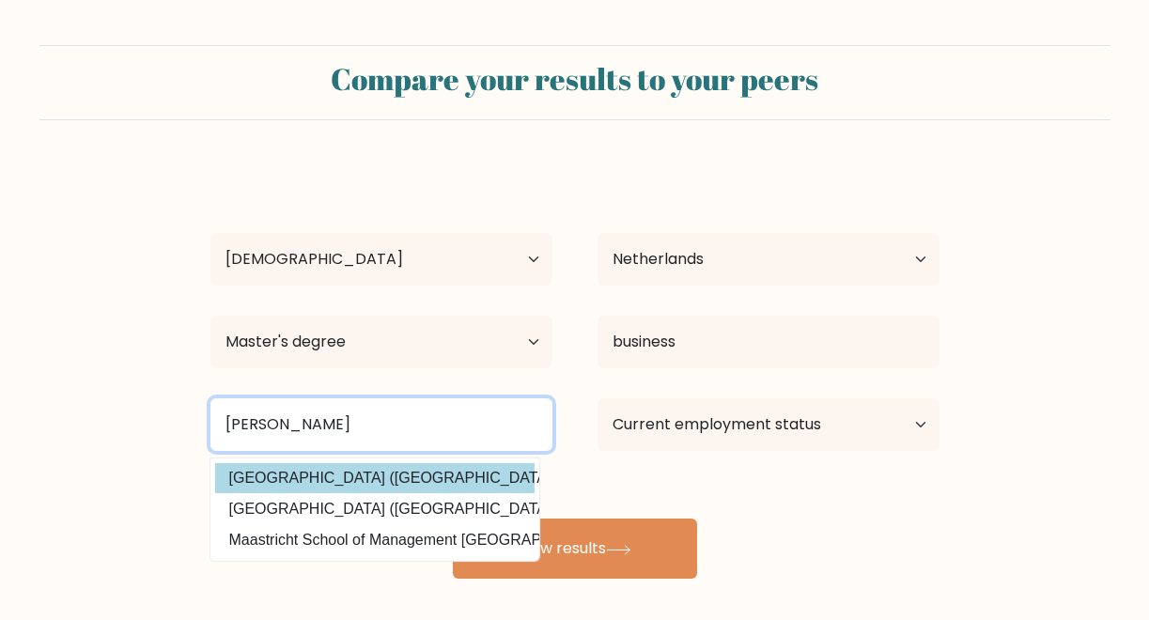
type input "maas"
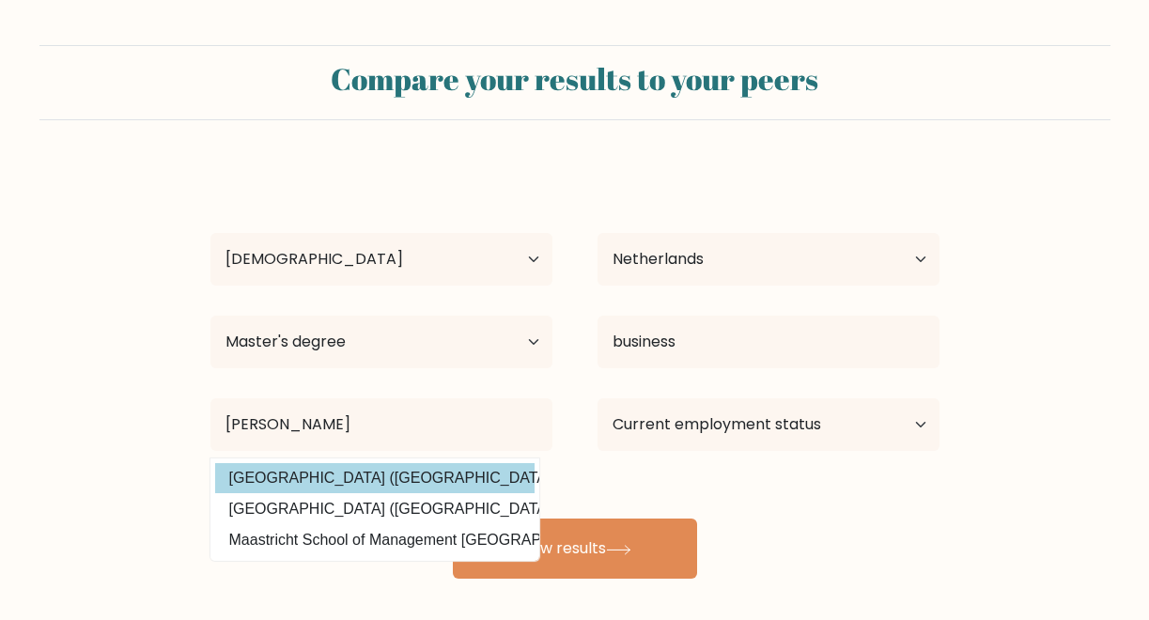
click at [392, 480] on div "fenna luijendijk Age Under 18 years old 18-24 years old 25-34 years old 35-44 y…" at bounding box center [575, 371] width 752 height 413
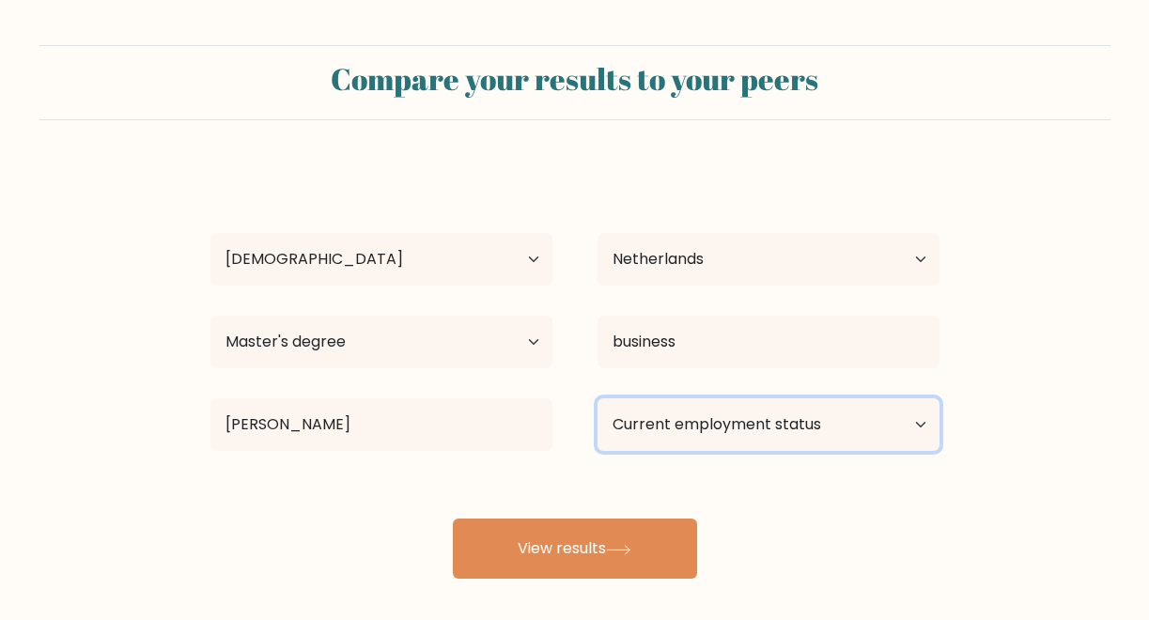
click at [713, 411] on select "Current employment status Employed Student Retired Other / prefer not to answer" at bounding box center [768, 424] width 342 height 53
click at [597, 398] on select "Current employment status Employed Student Retired Other / prefer not to answer" at bounding box center [768, 424] width 342 height 53
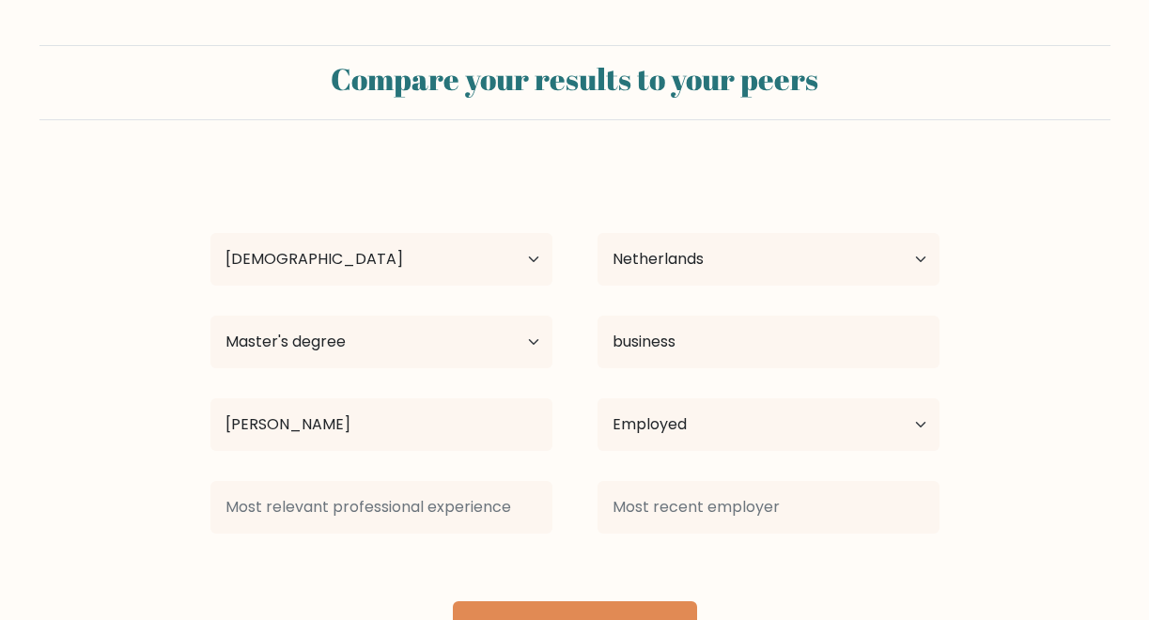
click at [593, 581] on div "fenna luijendijk Age Under 18 years old 18-24 years old 25-34 years old 35-44 y…" at bounding box center [575, 413] width 752 height 496
click at [752, 427] on select "Current employment status Employed Student Retired Other / prefer not to answer" at bounding box center [768, 424] width 342 height 53
select select "other"
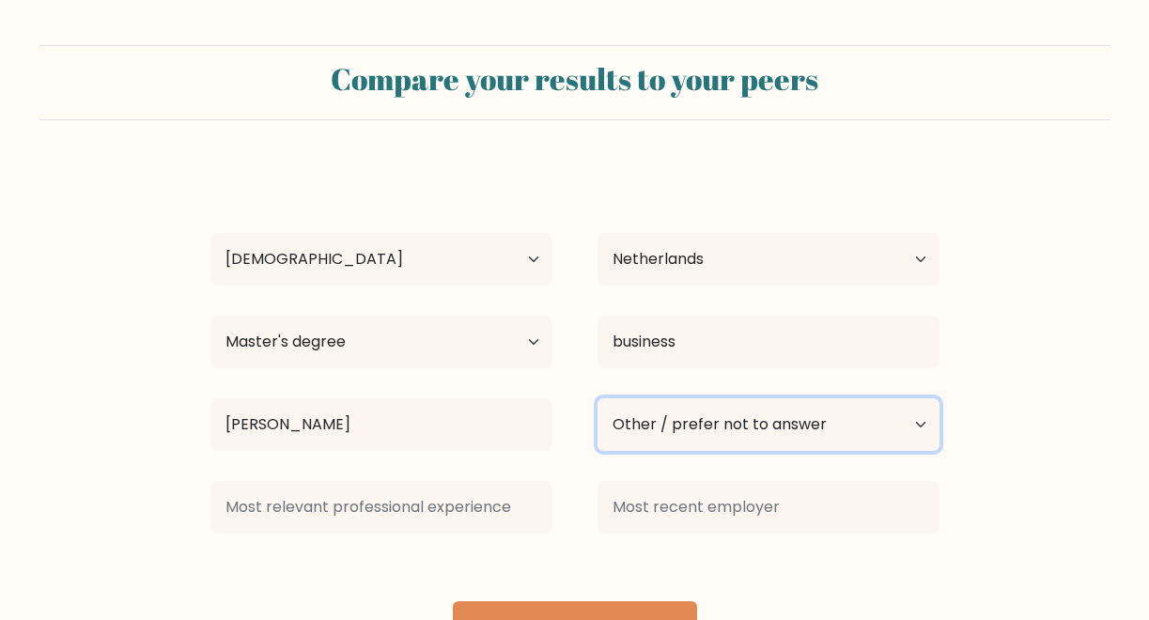
click at [597, 398] on select "Current employment status Employed Student Retired Other / prefer not to answer" at bounding box center [768, 424] width 342 height 53
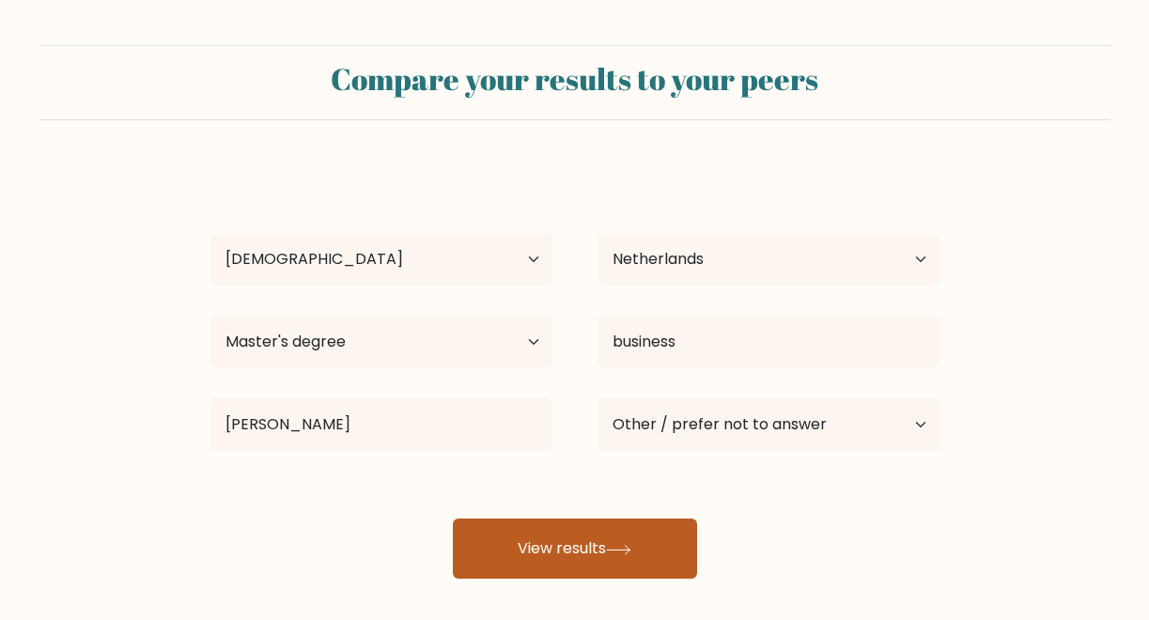
click at [580, 550] on button "View results" at bounding box center [575, 549] width 244 height 60
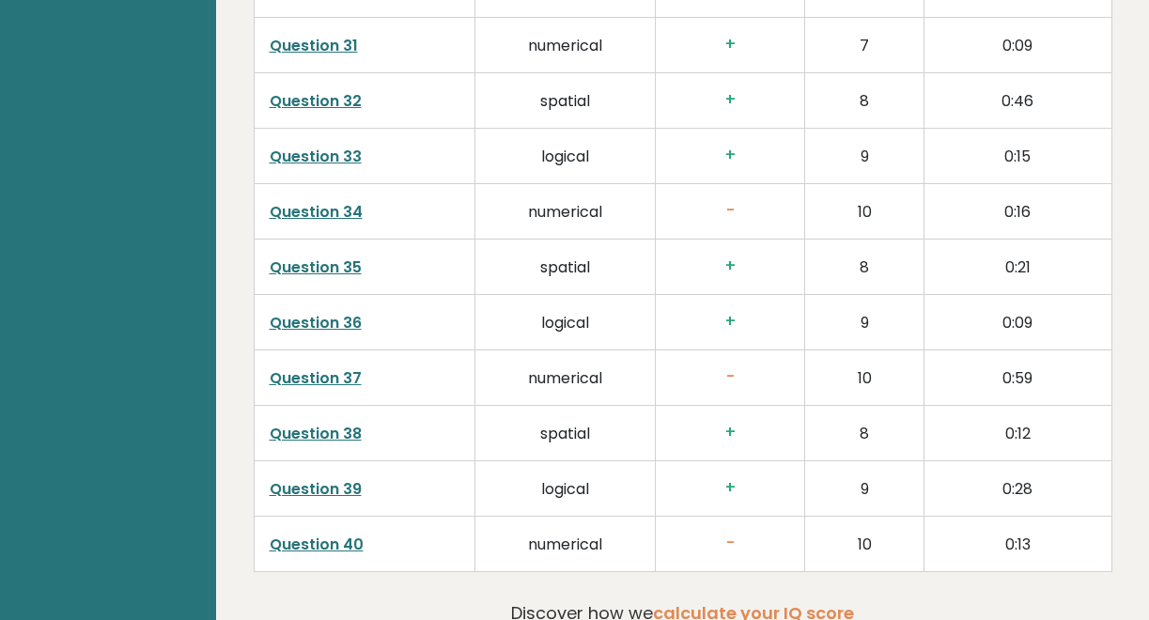
scroll to position [4868, 0]
